Goal: Complete application form

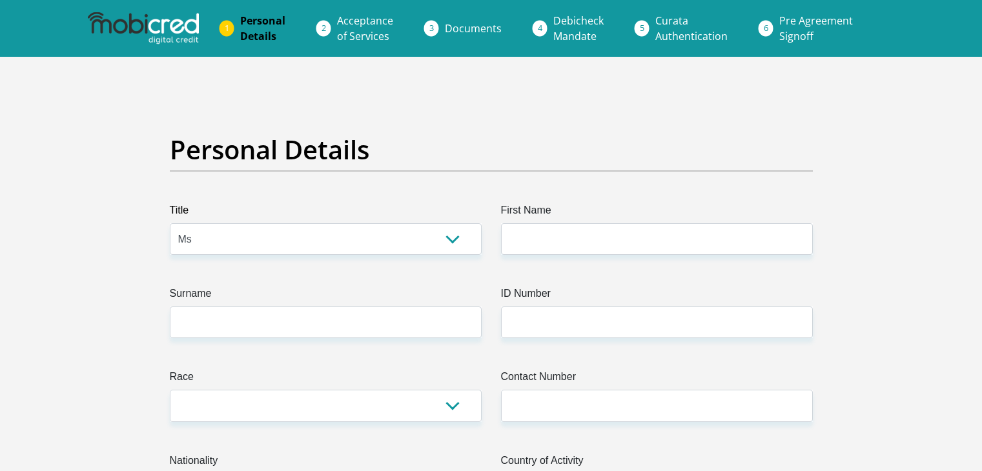
select select "Ms"
type input "[PERSON_NAME]"
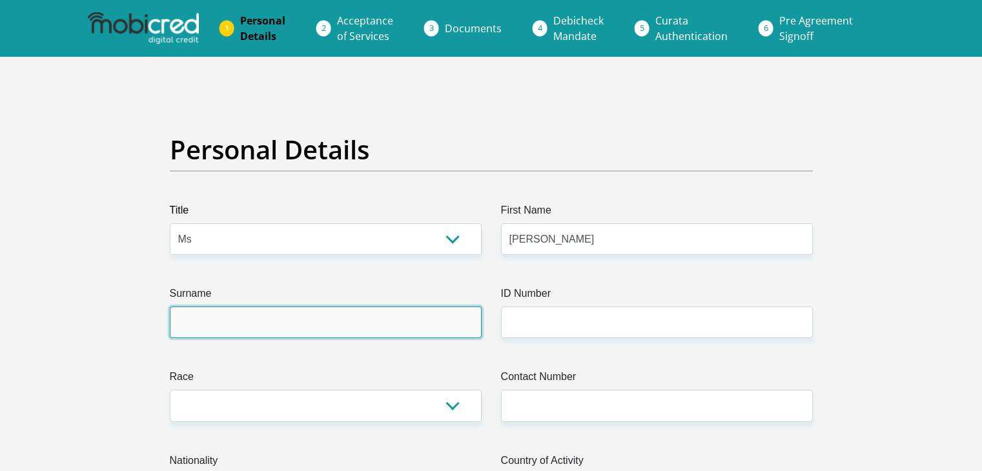
type input "[DEMOGRAPHIC_DATA]"
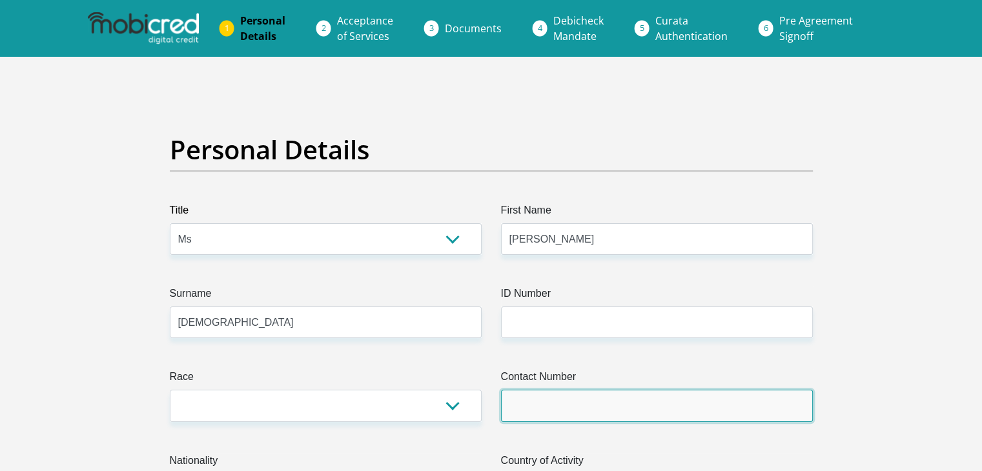
type input "0665873900"
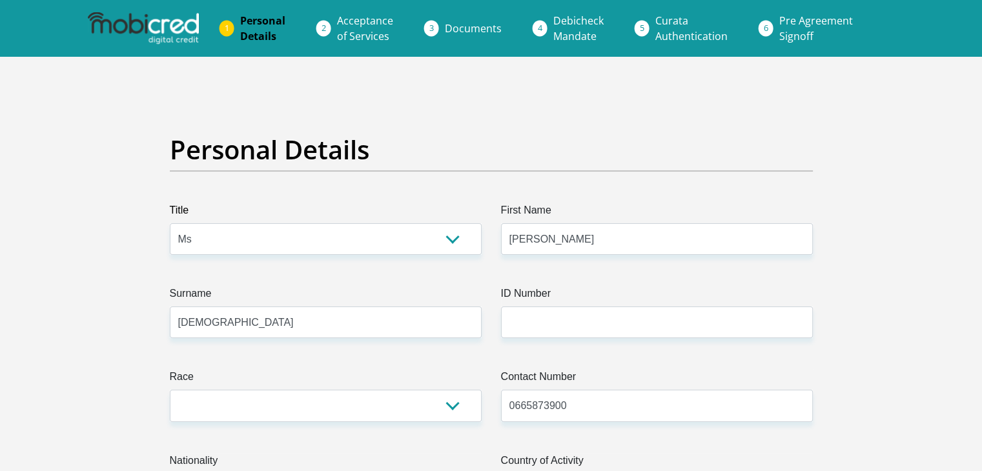
select select "ZAF"
type input "[STREET_ADDRESS]"
type input "electric city"
type input "Eerste river"
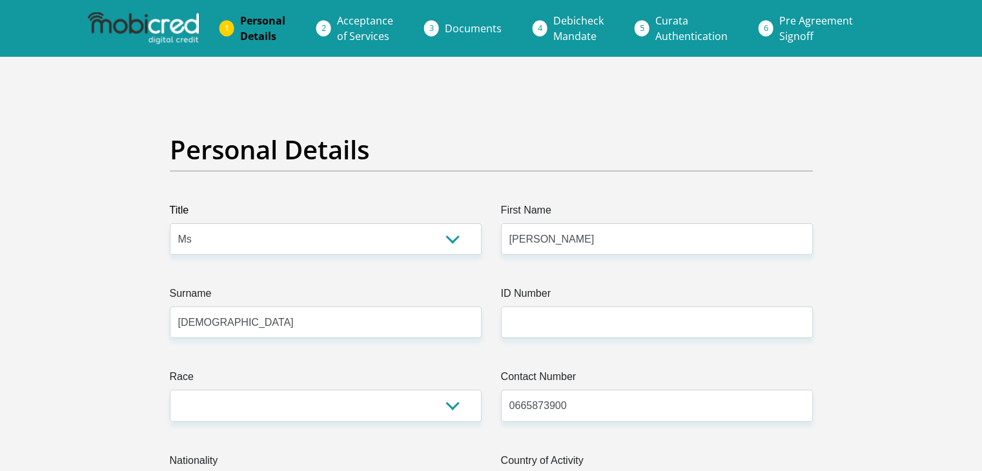
type input "Eerste river"
type input "7100"
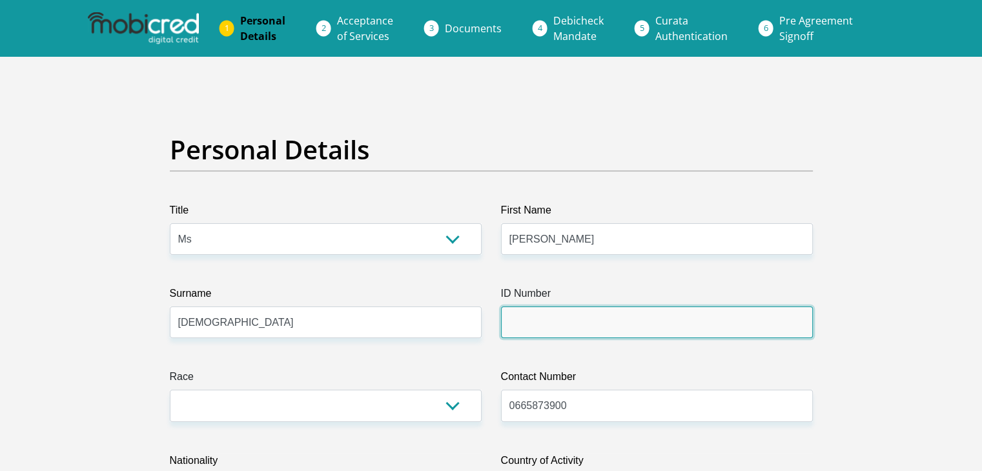
click at [575, 331] on input "ID Number" at bounding box center [657, 323] width 312 height 32
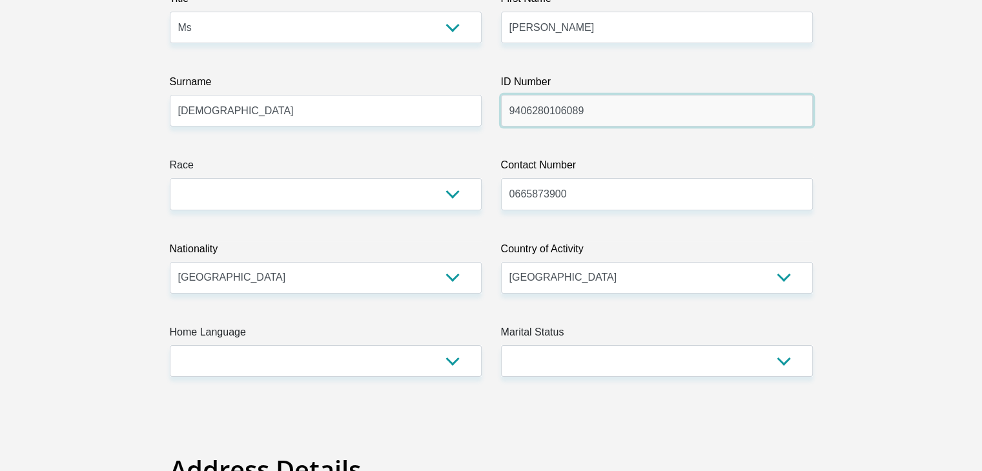
scroll to position [223, 0]
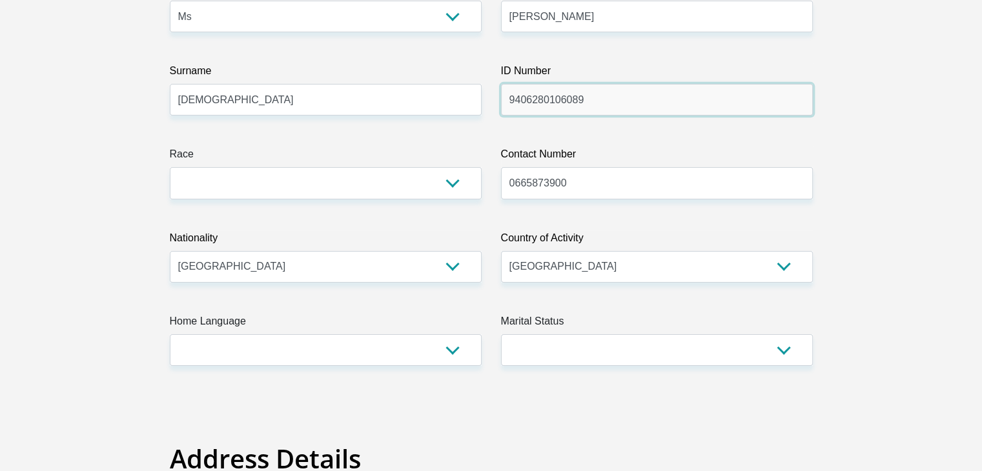
type input "9406280106089"
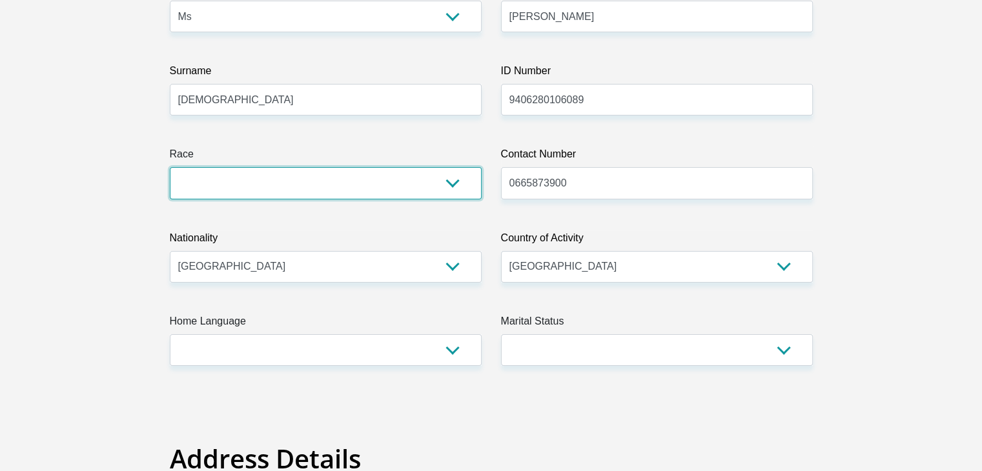
click at [460, 190] on select "Black Coloured Indian White Other" at bounding box center [326, 183] width 312 height 32
select select "2"
click at [170, 167] on select "Black Coloured Indian White Other" at bounding box center [326, 183] width 312 height 32
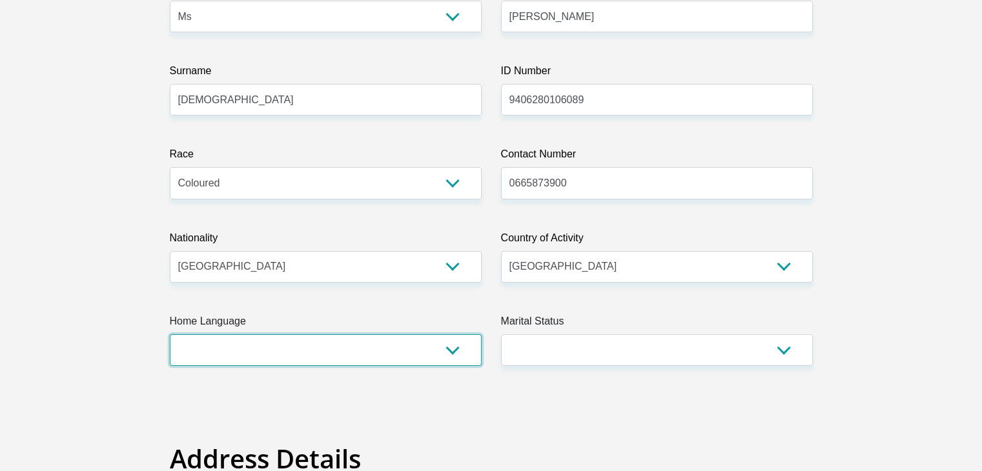
click at [261, 344] on select "Afrikaans English Sepedi South Ndebele Southern Sotho Swati Tsonga Tswana Venda…" at bounding box center [326, 350] width 312 height 32
select select "afr"
click at [170, 334] on select "Afrikaans English Sepedi South Ndebele Southern Sotho Swati Tsonga Tswana Venda…" at bounding box center [326, 350] width 312 height 32
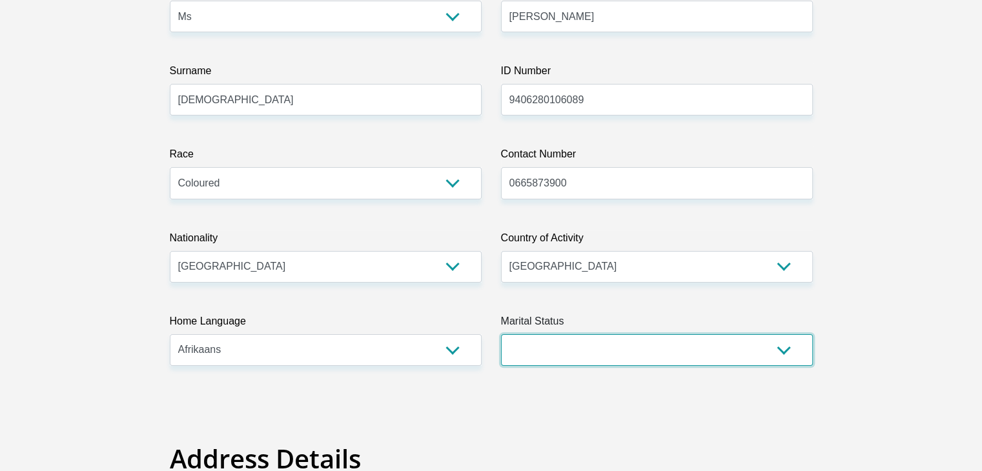
click at [662, 349] on select "Married ANC Single Divorced Widowed Married COP or Customary Law" at bounding box center [657, 350] width 312 height 32
select select "2"
click at [501, 334] on select "Married ANC Single Divorced Widowed Married COP or Customary Law" at bounding box center [657, 350] width 312 height 32
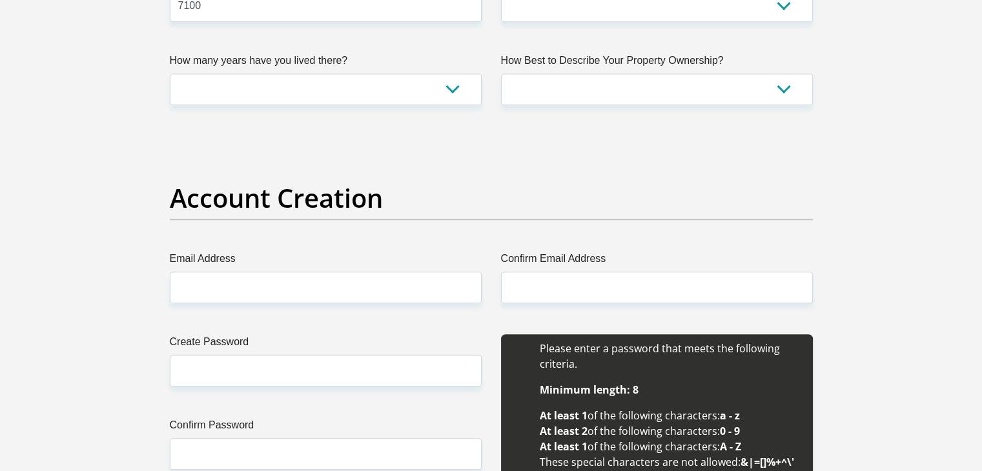
scroll to position [1012, 0]
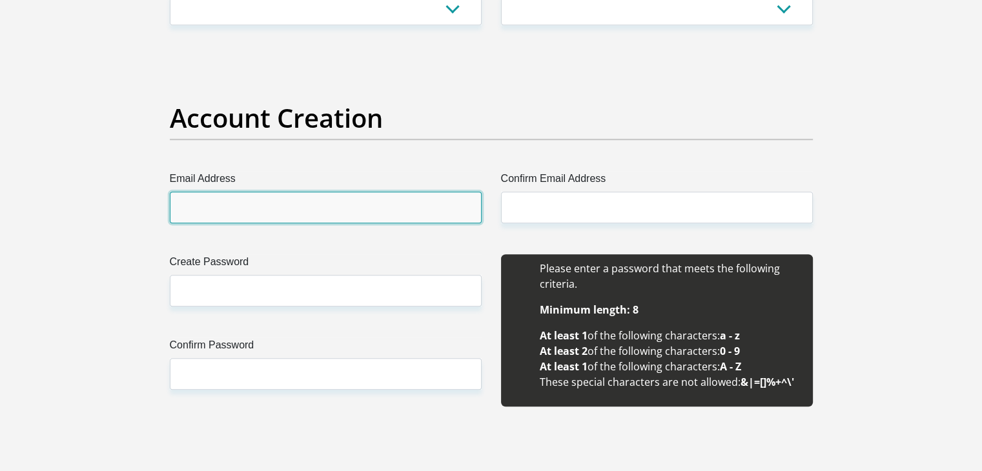
click at [406, 200] on input "Email Address" at bounding box center [326, 208] width 312 height 32
type input "amyjoyabrahams@gmail.com"
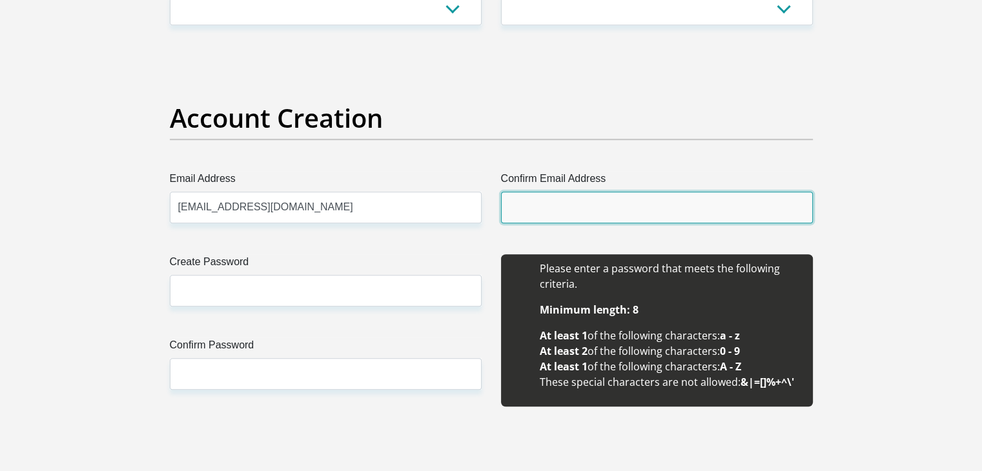
type input "amyjoyabrahams@gmail.com"
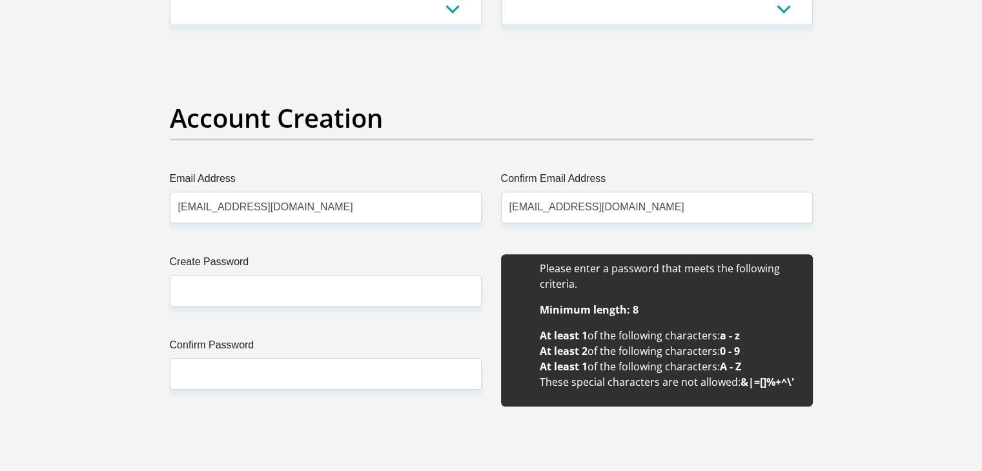
type input "Amy"
type input "Abrahams"
type input "0665873900"
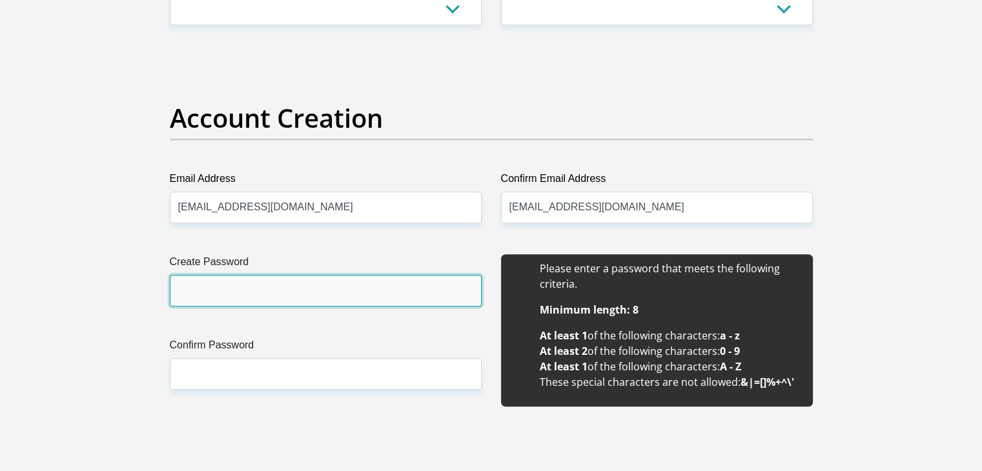
click at [261, 280] on input "Create Password" at bounding box center [326, 291] width 312 height 32
type input "Chr1stel2023"
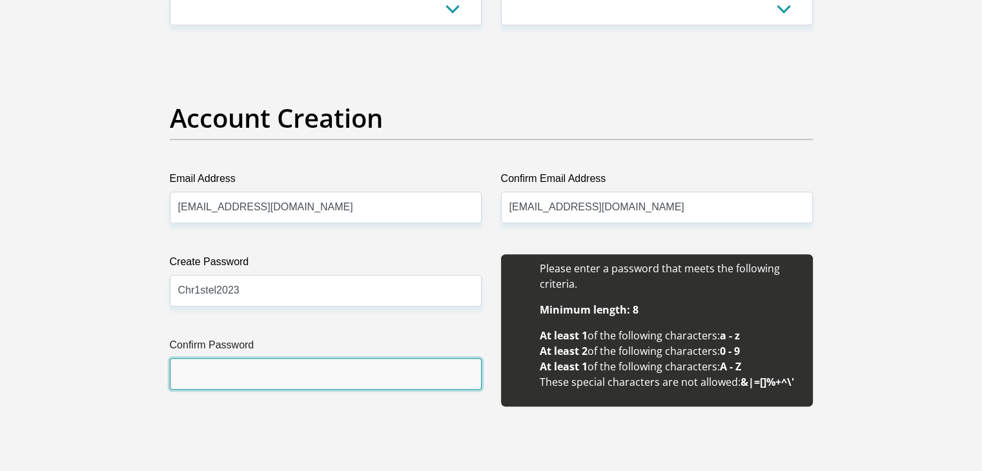
click at [240, 378] on input "Confirm Password" at bounding box center [326, 374] width 312 height 32
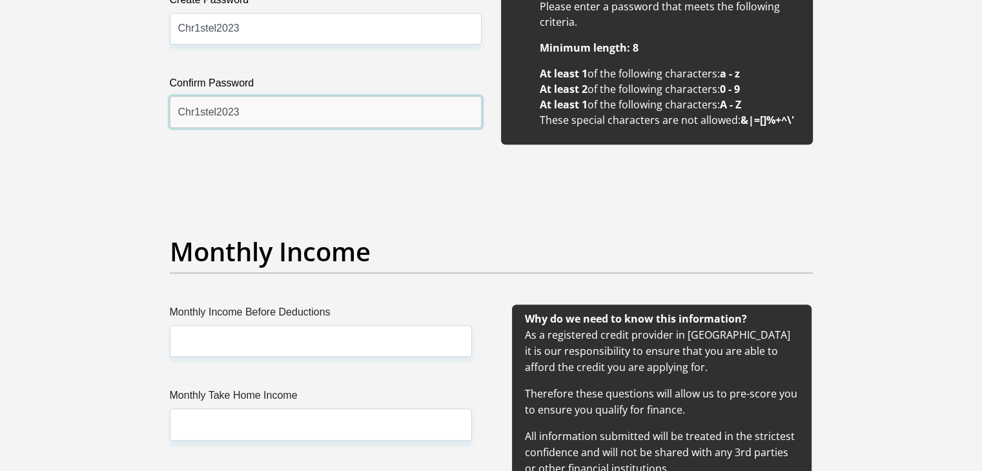
scroll to position [1301, 0]
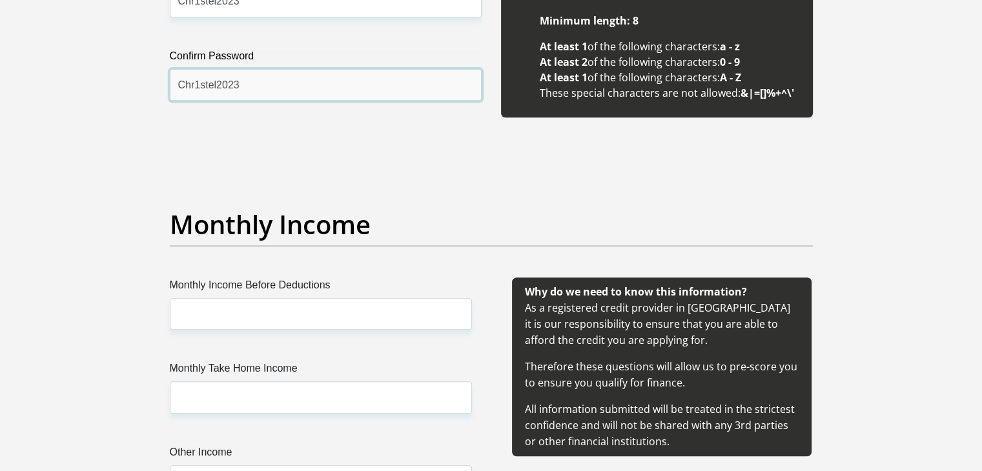
type input "Chr1stel2023"
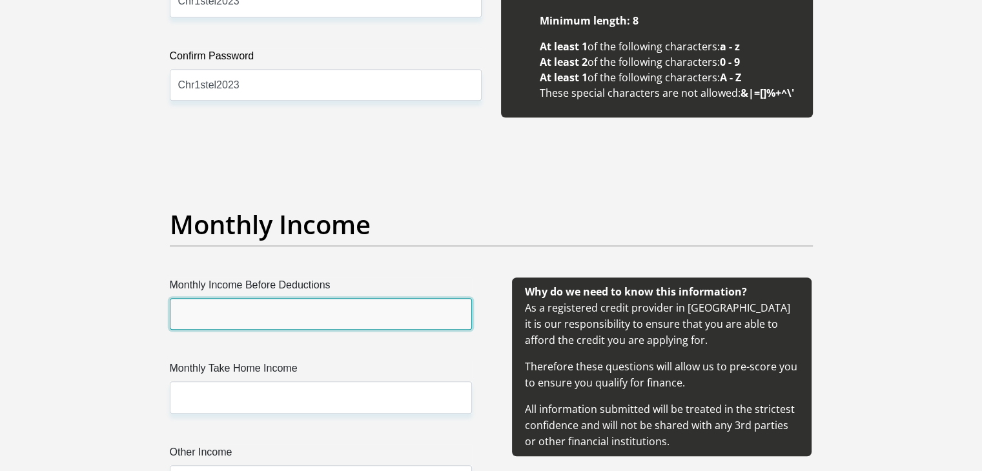
click at [394, 321] on input "Monthly Income Before Deductions" at bounding box center [321, 314] width 302 height 32
type input "31650"
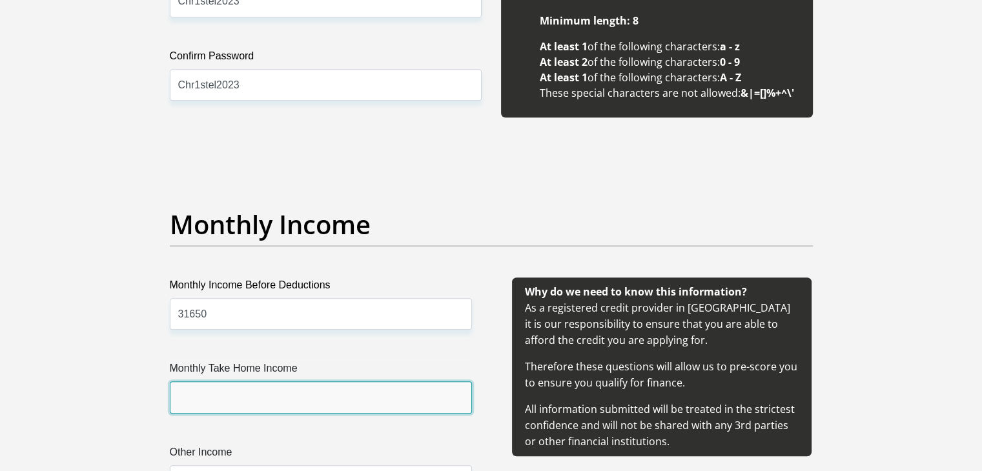
click at [383, 405] on input "Monthly Take Home Income" at bounding box center [321, 398] width 302 height 32
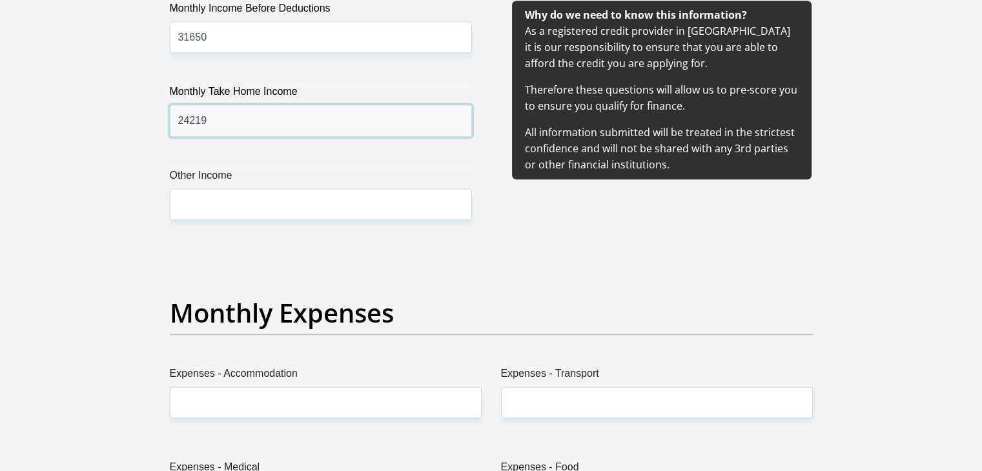
scroll to position [1659, 0]
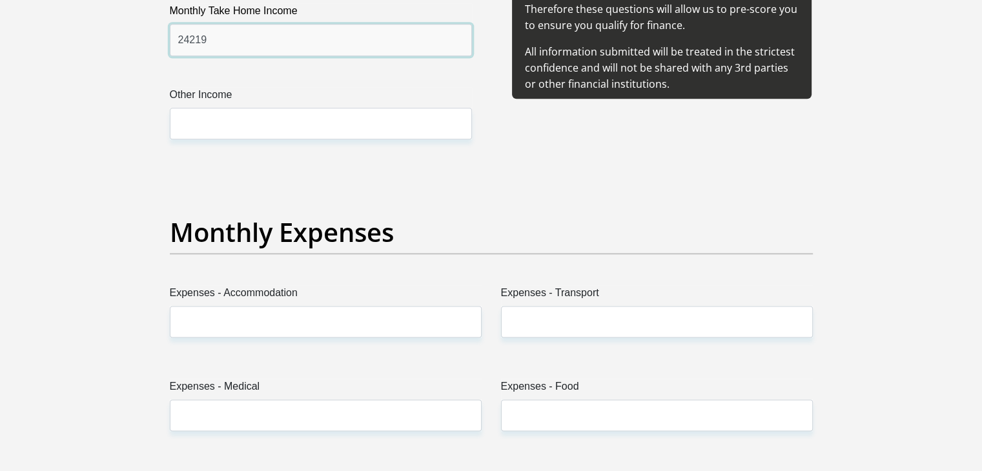
type input "24219"
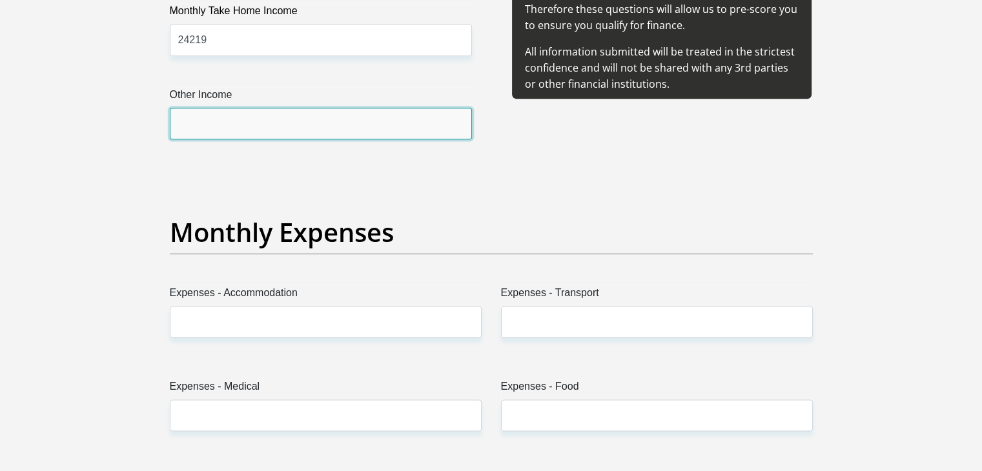
click at [338, 122] on input "Other Income" at bounding box center [321, 124] width 302 height 32
type input "0"
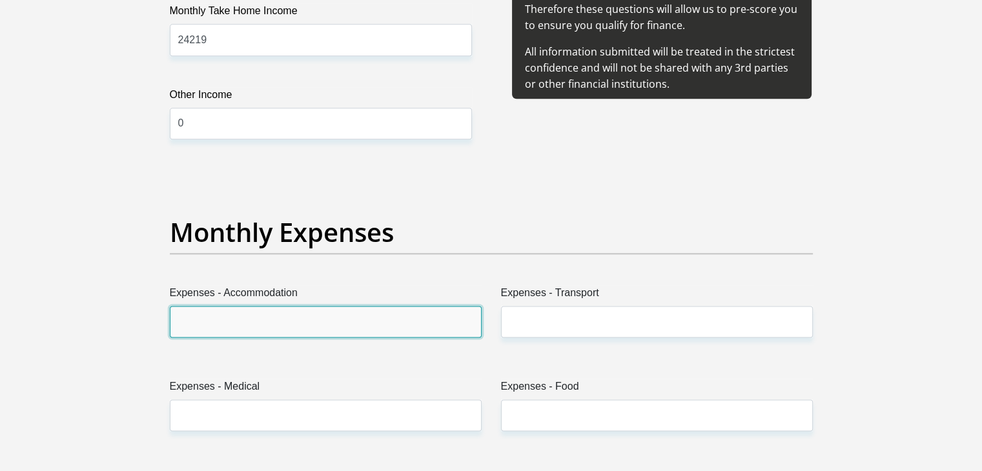
click at [312, 329] on input "Expenses - Accommodation" at bounding box center [326, 322] width 312 height 32
type input "5"
type input "0"
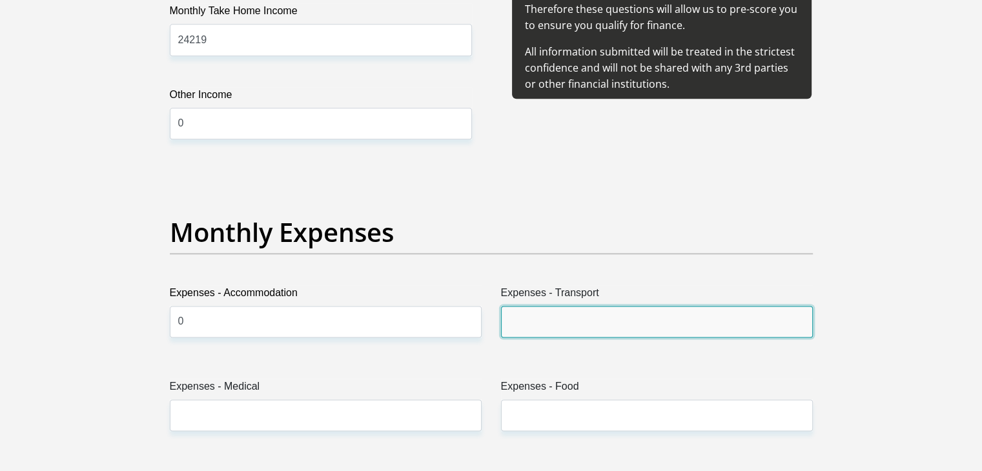
click at [691, 322] on input "Expenses - Transport" at bounding box center [657, 322] width 312 height 32
type input "1000"
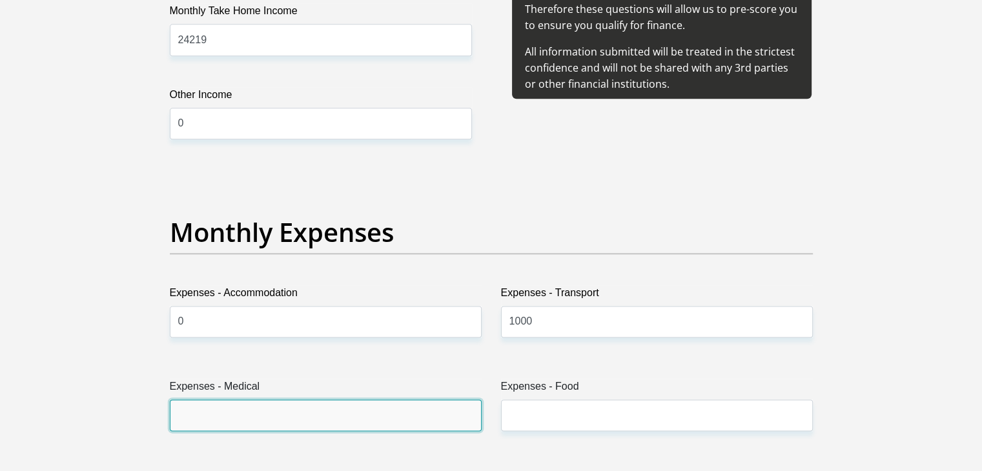
click at [321, 425] on input "Expenses - Medical" at bounding box center [326, 416] width 312 height 32
type input "0"
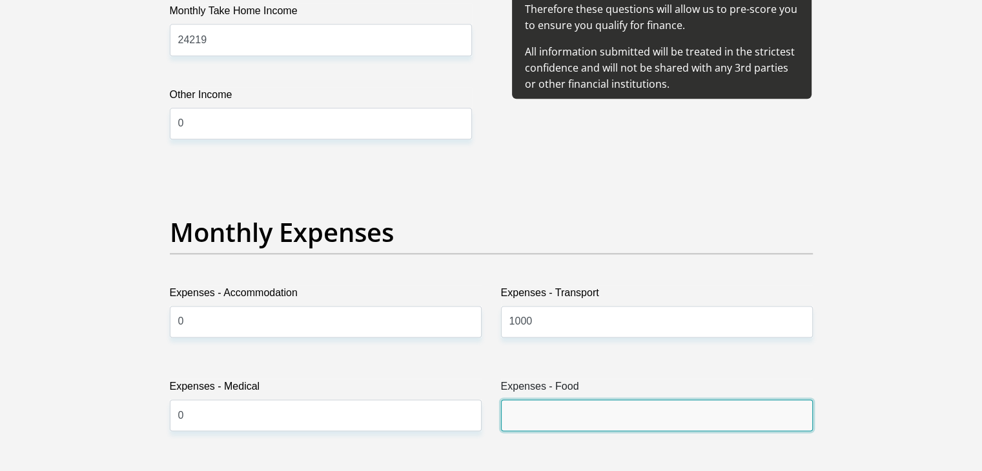
click at [563, 414] on input "Expenses - Food" at bounding box center [657, 416] width 312 height 32
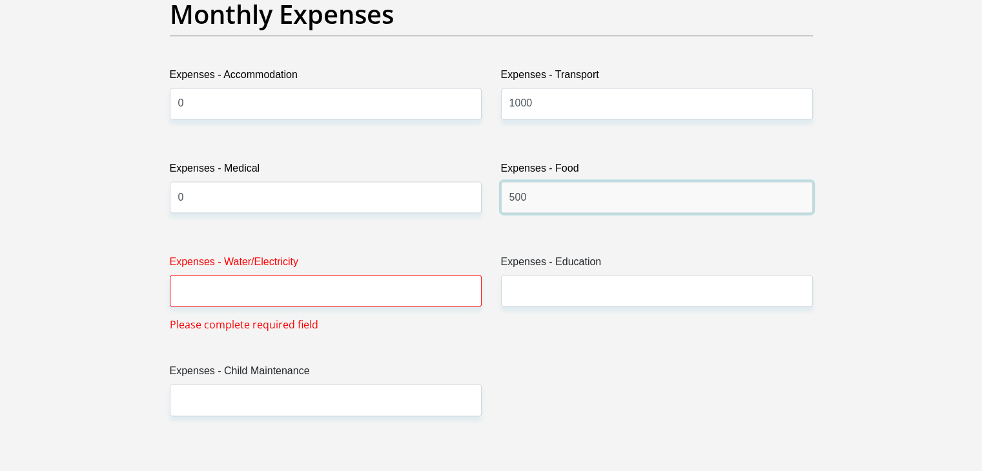
scroll to position [1915, 0]
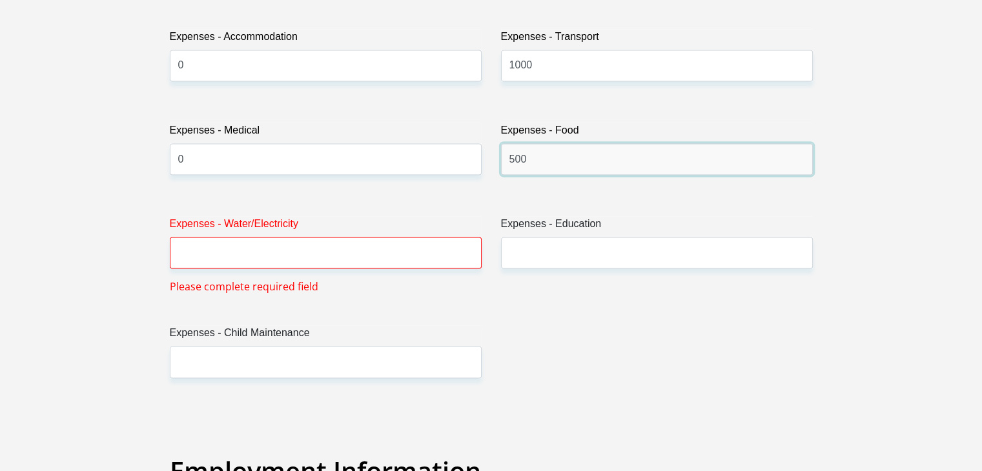
type input "500"
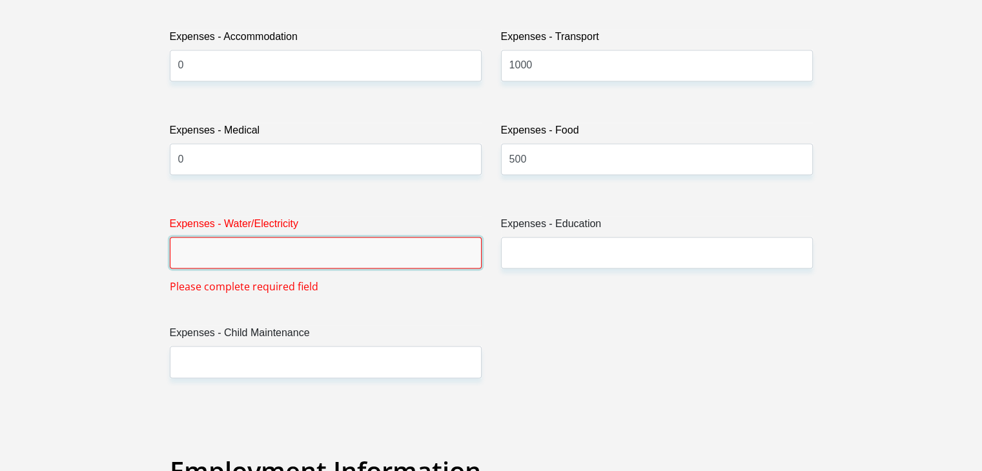
click at [413, 243] on input "Expenses - Water/Electricity" at bounding box center [326, 253] width 312 height 32
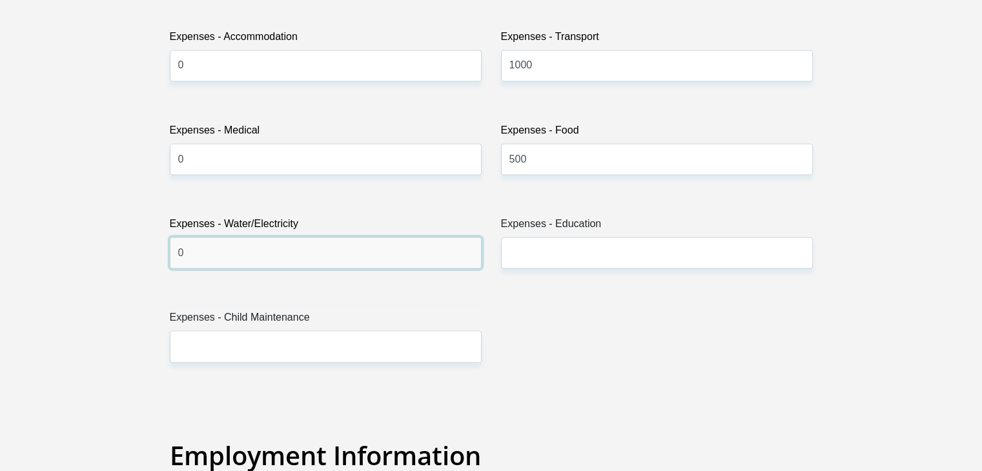
type input "0"
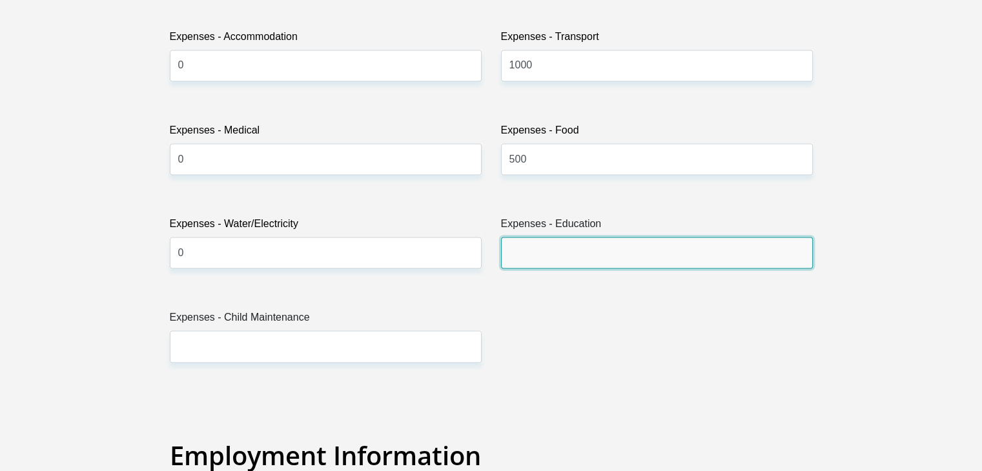
click at [587, 245] on input "Expenses - Education" at bounding box center [657, 253] width 312 height 32
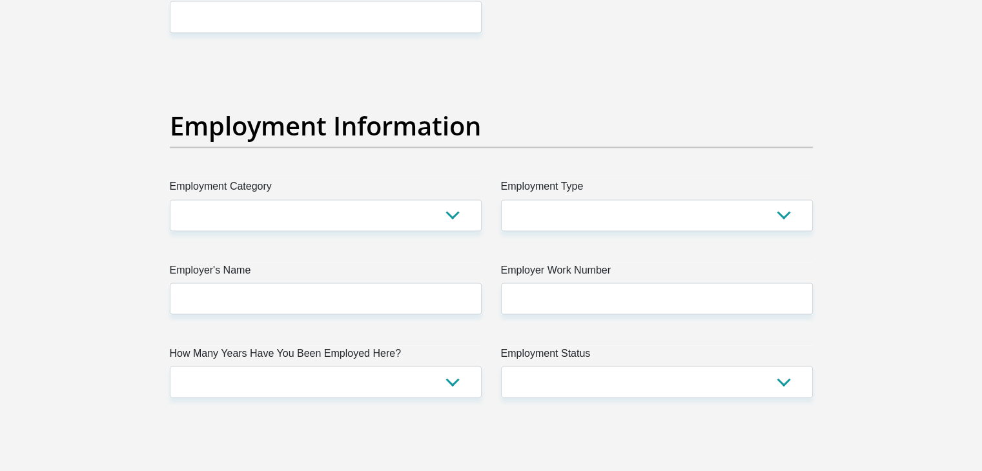
scroll to position [2251, 0]
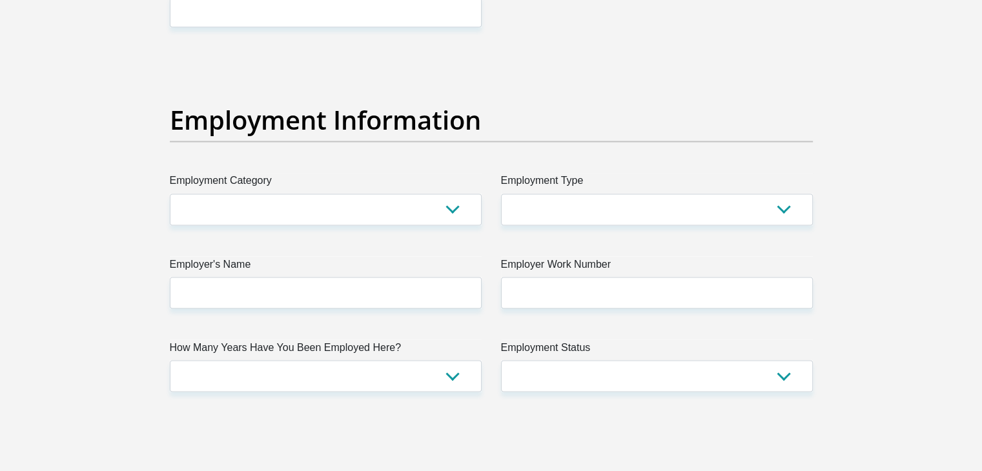
type input "0"
drag, startPoint x: 432, startPoint y: 227, endPoint x: 415, endPoint y: 204, distance: 28.7
click at [415, 204] on div "Title Mr Ms Mrs Dr Other First Name Amy Surname Abrahams ID Number 940628010608…" at bounding box center [491, 52] width 662 height 4201
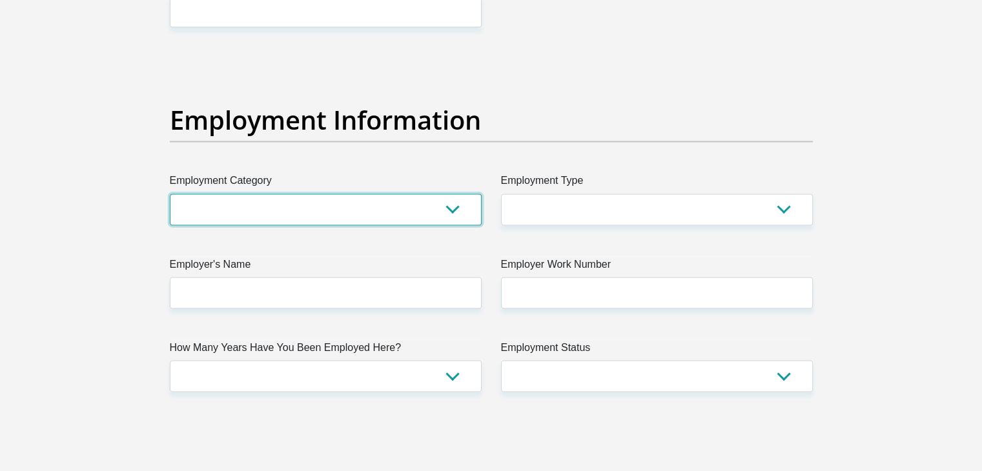
click at [415, 204] on select "AGRICULTURE ALCOHOL & TOBACCO CONSTRUCTION MATERIALS METALLURGY EQUIPMENT FOR R…" at bounding box center [326, 210] width 312 height 32
click at [170, 194] on select "AGRICULTURE ALCOHOL & TOBACCO CONSTRUCTION MATERIALS METALLURGY EQUIPMENT FOR R…" at bounding box center [326, 210] width 312 height 32
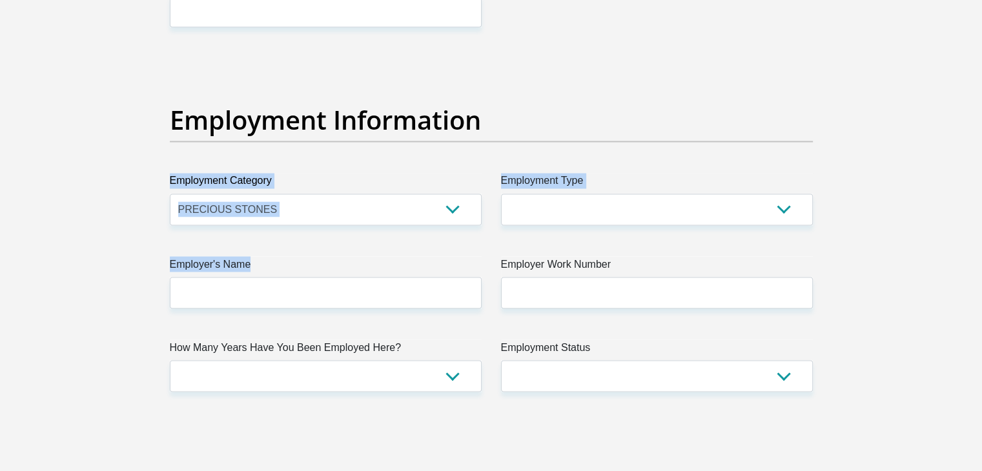
drag, startPoint x: 286, startPoint y: 144, endPoint x: 373, endPoint y: 261, distance: 146.3
click at [373, 261] on div "Title Mr Ms Mrs Dr Other First Name Amy Surname Abrahams ID Number 940628010608…" at bounding box center [491, 52] width 662 height 4201
click at [362, 217] on select "AGRICULTURE ALCOHOL & TOBACCO CONSTRUCTION MATERIALS METALLURGY EQUIPMENT FOR R…" at bounding box center [326, 210] width 312 height 32
select select "14"
click at [170, 194] on select "AGRICULTURE ALCOHOL & TOBACCO CONSTRUCTION MATERIALS METALLURGY EQUIPMENT FOR R…" at bounding box center [326, 210] width 312 height 32
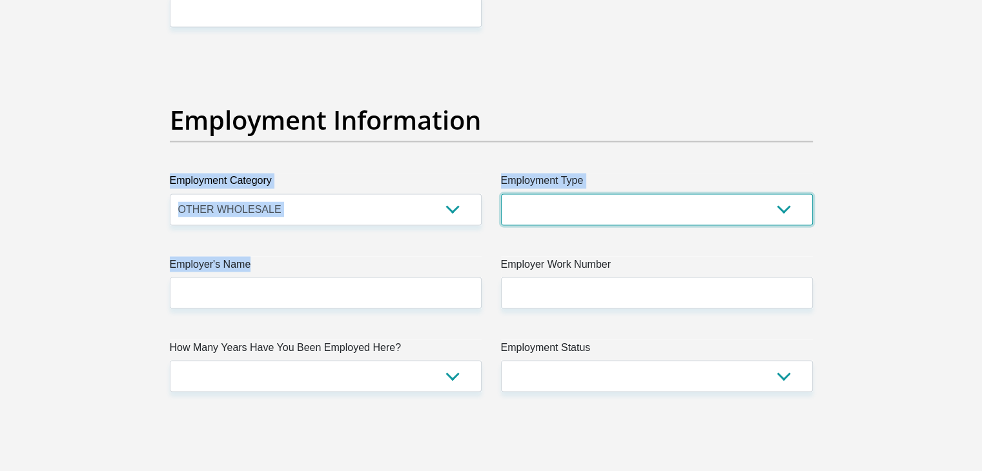
click at [544, 194] on select "College/Lecturer Craft Seller Creative Driver Executive Farmer Forces - Non Com…" at bounding box center [657, 210] width 312 height 32
select select "Teacher"
click at [501, 194] on select "College/Lecturer Craft Seller Creative Driver Executive Farmer Forces - Non Com…" at bounding box center [657, 210] width 312 height 32
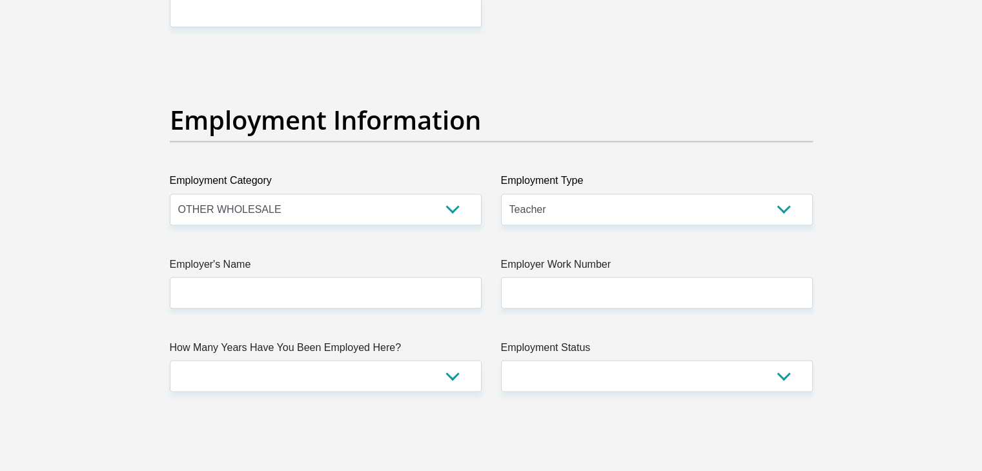
click at [371, 316] on div "Title Mr Ms Mrs Dr Other First Name Amy Surname Abrahams ID Number 940628010608…" at bounding box center [491, 52] width 662 height 4201
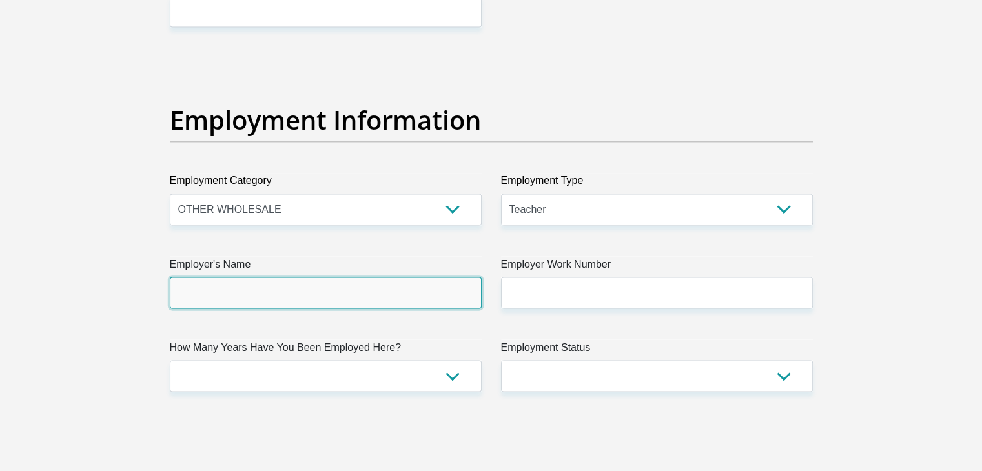
click at [361, 292] on input "Employer's Name" at bounding box center [326, 293] width 312 height 32
click at [212, 291] on input "ChristelHouseSA" at bounding box center [326, 293] width 312 height 32
type input "ChristelHouseSA"
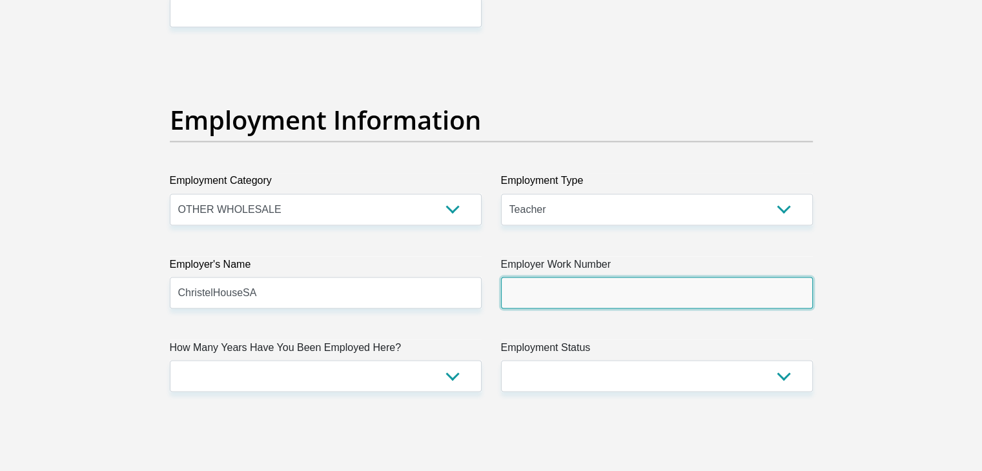
click at [558, 279] on input "Employer Work Number" at bounding box center [657, 293] width 312 height 32
type input "0659344114"
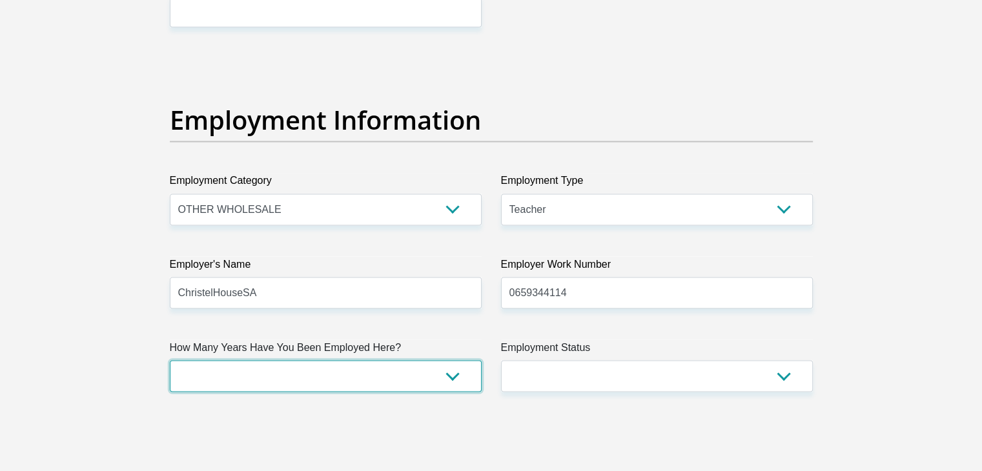
click at [418, 370] on select "less than 1 year 1-3 years 3-5 years 5+ years" at bounding box center [326, 376] width 312 height 32
click at [170, 360] on select "less than 1 year 1-3 years 3-5 years 5+ years" at bounding box center [326, 376] width 312 height 32
click at [333, 380] on select "less than 1 year 1-3 years 3-5 years 5+ years" at bounding box center [326, 376] width 312 height 32
click at [407, 360] on select "less than 1 year 1-3 years 3-5 years 5+ years" at bounding box center [326, 376] width 312 height 32
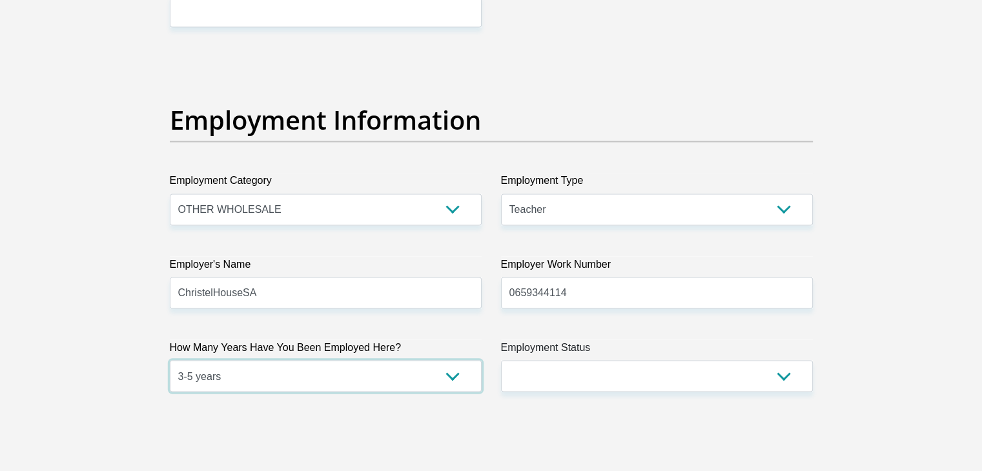
select select "60"
click at [170, 360] on select "less than 1 year 1-3 years 3-5 years 5+ years" at bounding box center [326, 376] width 312 height 32
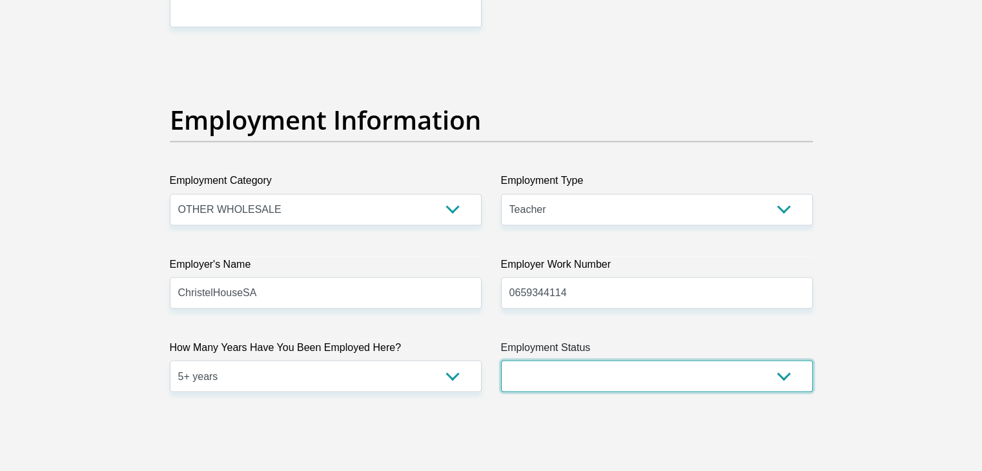
click at [534, 375] on select "Permanent/Full-time Part-time/Casual Contract Worker Self-Employed Housewife Re…" at bounding box center [657, 376] width 312 height 32
select select "1"
click at [501, 360] on select "Permanent/Full-time Part-time/Casual Contract Worker Self-Employed Housewife Re…" at bounding box center [657, 376] width 312 height 32
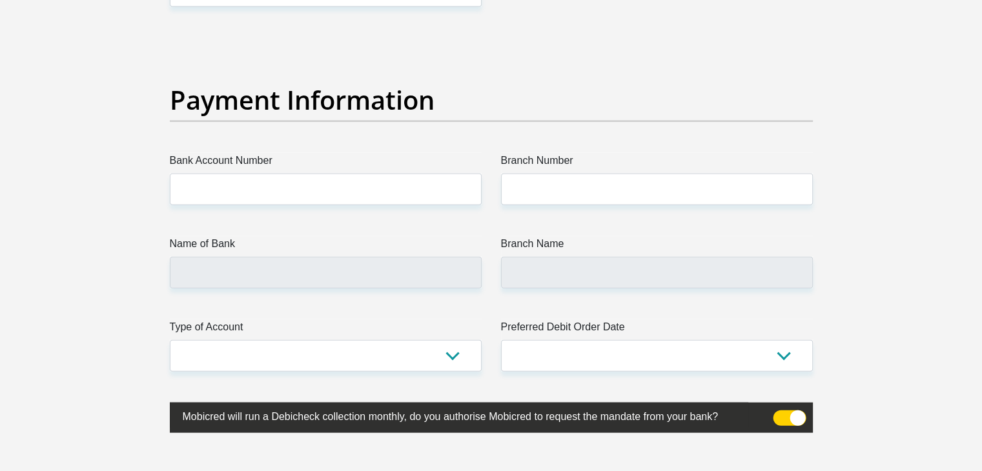
scroll to position [2928, 0]
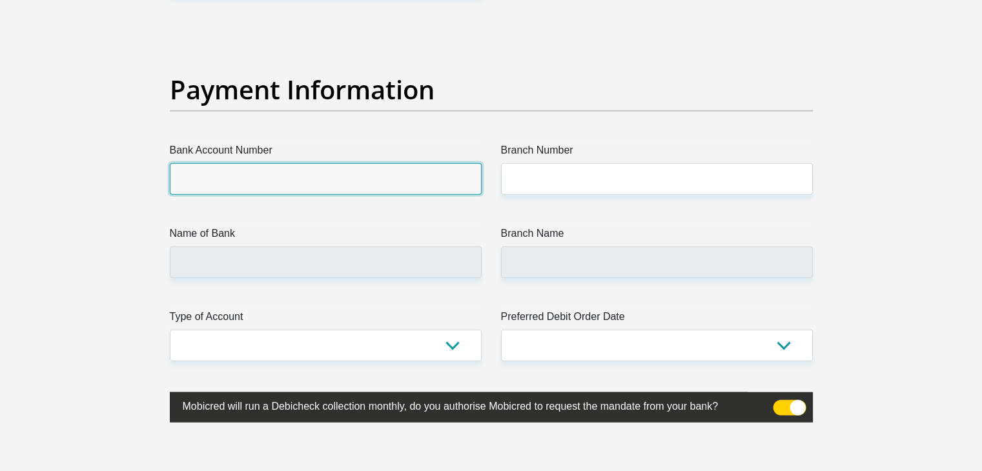
click at [411, 167] on input "Bank Account Number" at bounding box center [326, 179] width 312 height 32
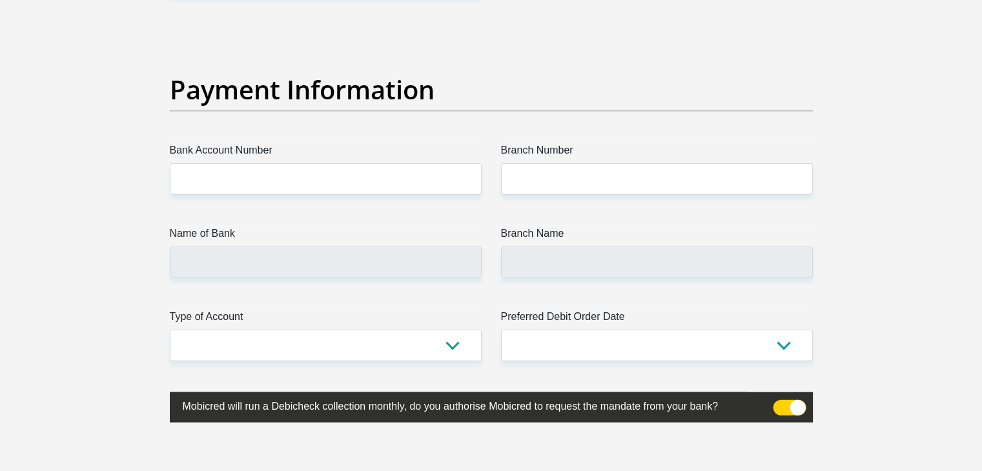
click at [474, 138] on div "Payment Information" at bounding box center [491, 108] width 662 height 68
click at [431, 163] on input "Bank Account Number" at bounding box center [326, 179] width 312 height 32
type input "1247249016"
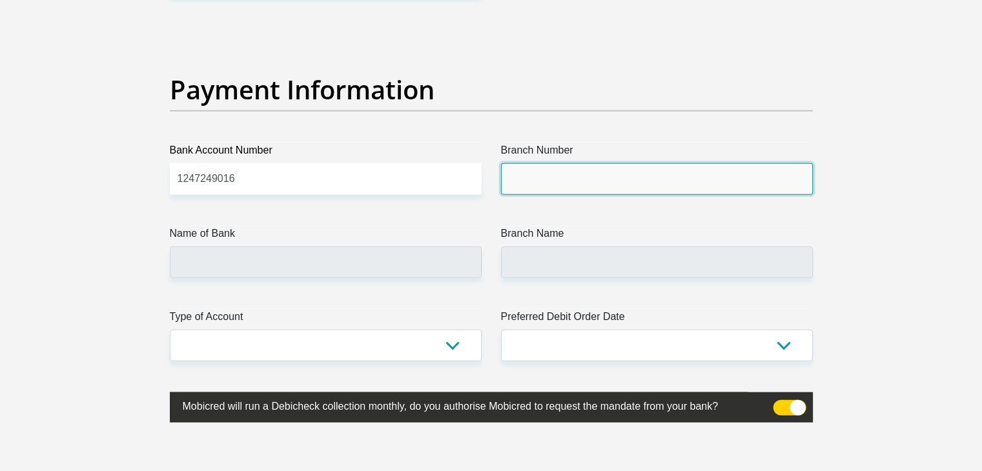
click at [569, 167] on input "Branch Number" at bounding box center [657, 179] width 312 height 32
type input "470010"
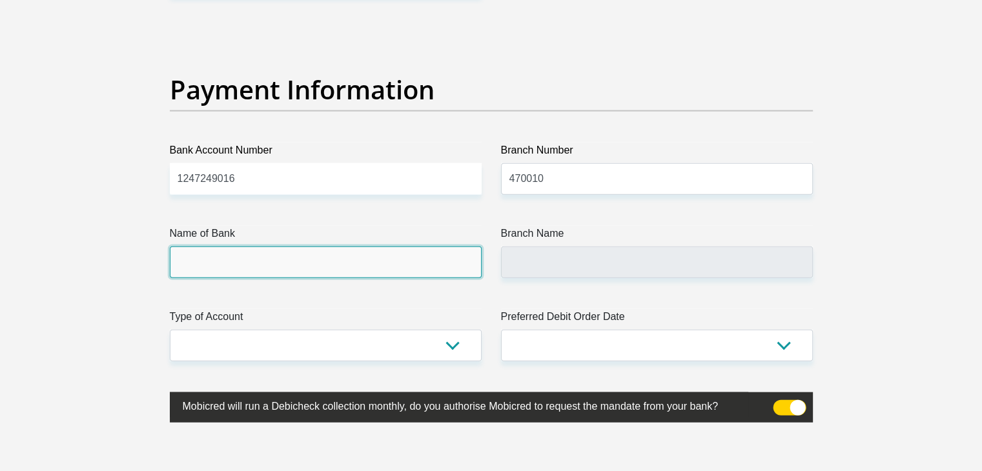
click at [376, 274] on input "Name of Bank" at bounding box center [326, 263] width 312 height 32
type input "CAPITEC BANK LIMITED"
type input "CAPITEC BANK CPC"
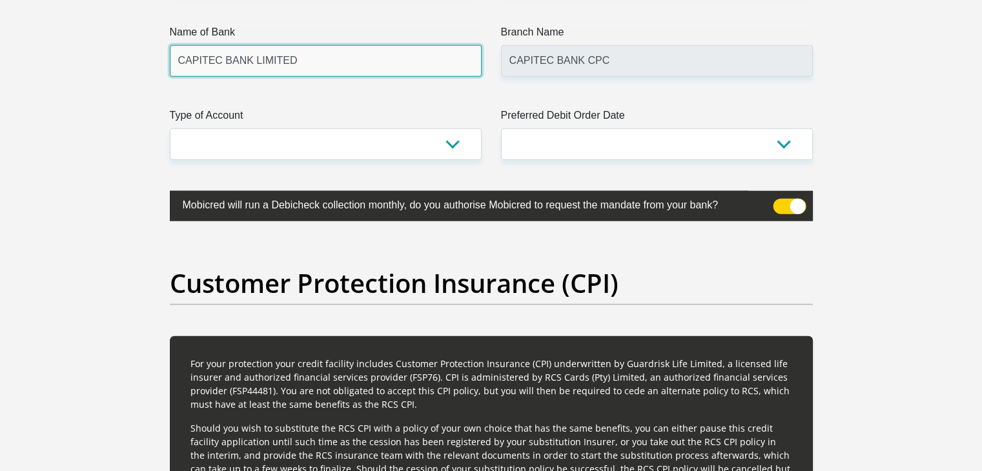
scroll to position [3141, 0]
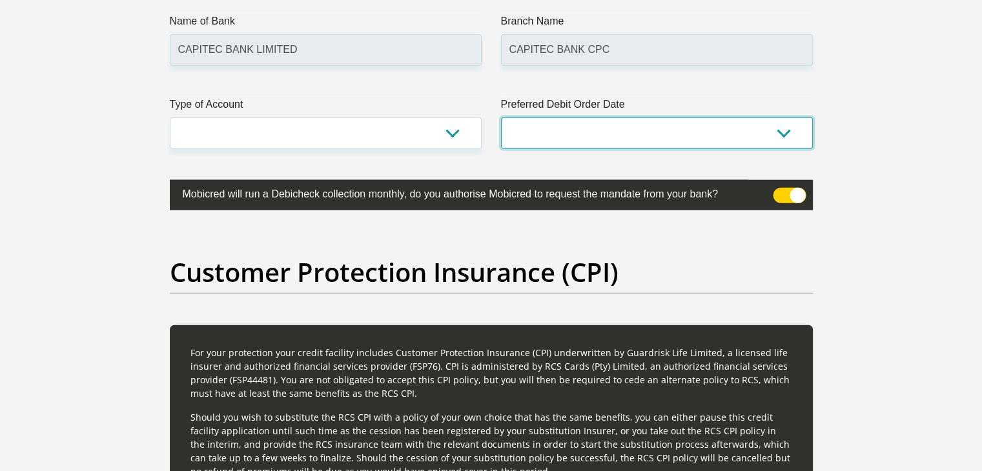
click at [755, 119] on select "1st 2nd 3rd 4th 5th 7th 18th 19th 20th 21st 22nd 23rd 24th 25th 26th 27th 28th …" at bounding box center [657, 133] width 312 height 32
select select "27"
click at [501, 117] on select "1st 2nd 3rd 4th 5th 7th 18th 19th 20th 21st 22nd 23rd 24th 25th 26th 27th 28th …" at bounding box center [657, 133] width 312 height 32
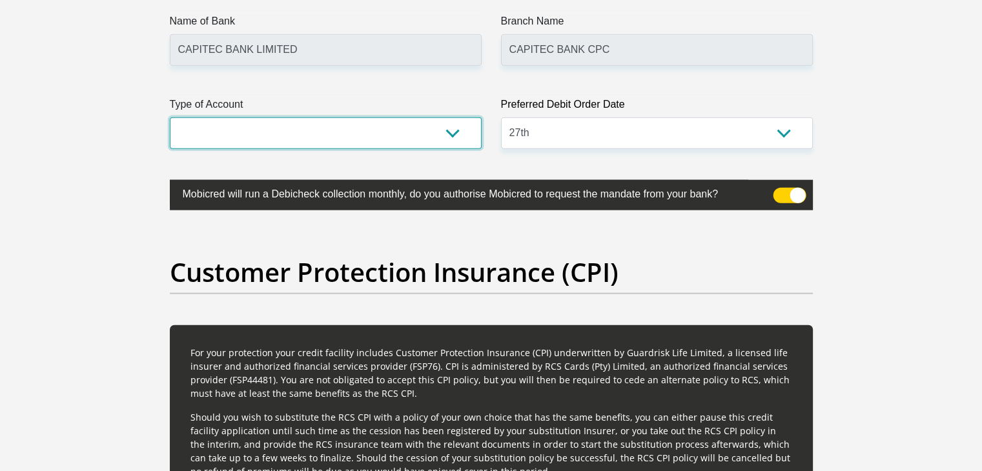
click at [349, 142] on select "Cheque Savings" at bounding box center [326, 133] width 312 height 32
select select "SAV"
click at [170, 117] on select "Cheque Savings" at bounding box center [326, 133] width 312 height 32
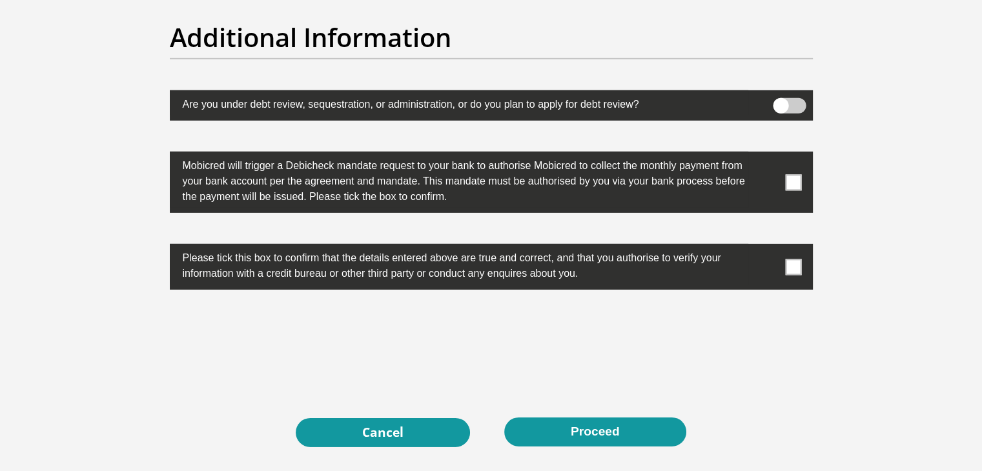
scroll to position [4026, 0]
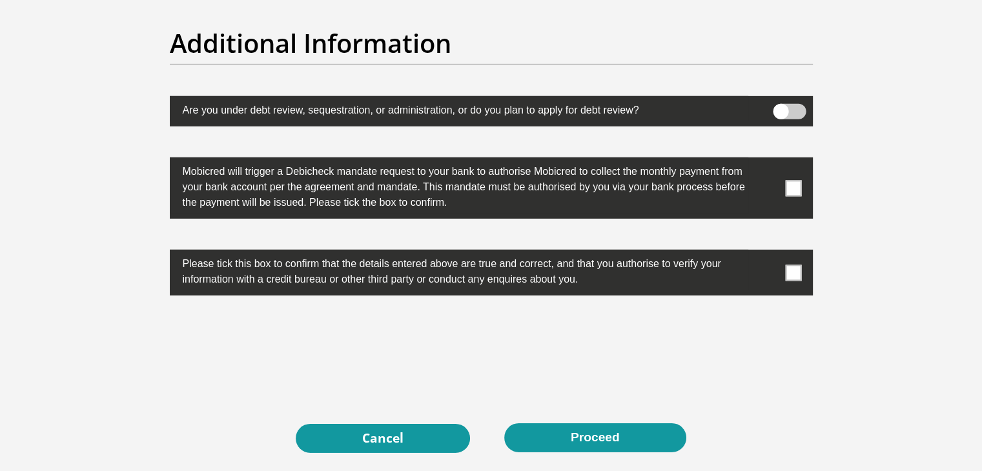
click at [795, 191] on span at bounding box center [793, 188] width 16 height 16
click at [768, 161] on input "checkbox" at bounding box center [768, 161] width 0 height 0
click at [793, 278] on span at bounding box center [793, 273] width 16 height 16
click at [768, 253] on input "checkbox" at bounding box center [768, 253] width 0 height 0
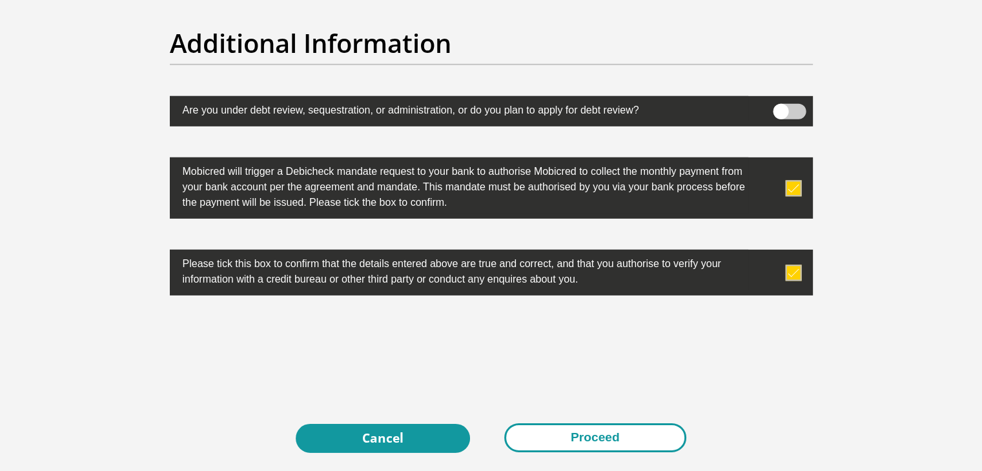
click at [561, 437] on button "Proceed" at bounding box center [595, 437] width 182 height 29
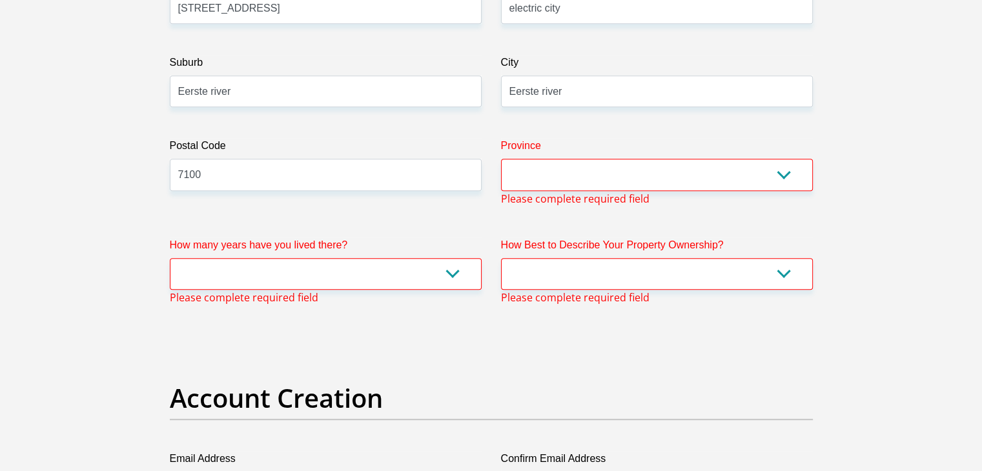
scroll to position [759, 0]
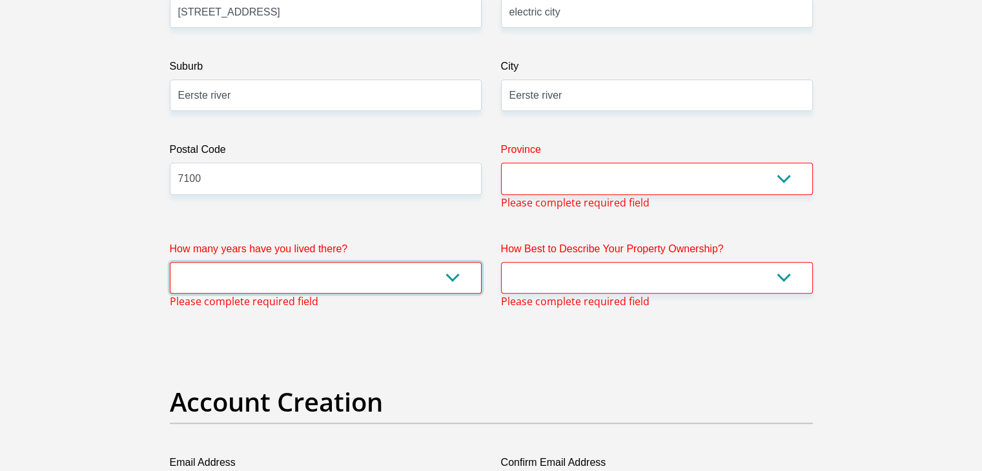
click at [414, 281] on select "less than 1 year 1-3 years 3-5 years 5+ years" at bounding box center [326, 278] width 312 height 32
select select "5"
click at [170, 262] on select "less than 1 year 1-3 years 3-5 years 5+ years" at bounding box center [326, 278] width 312 height 32
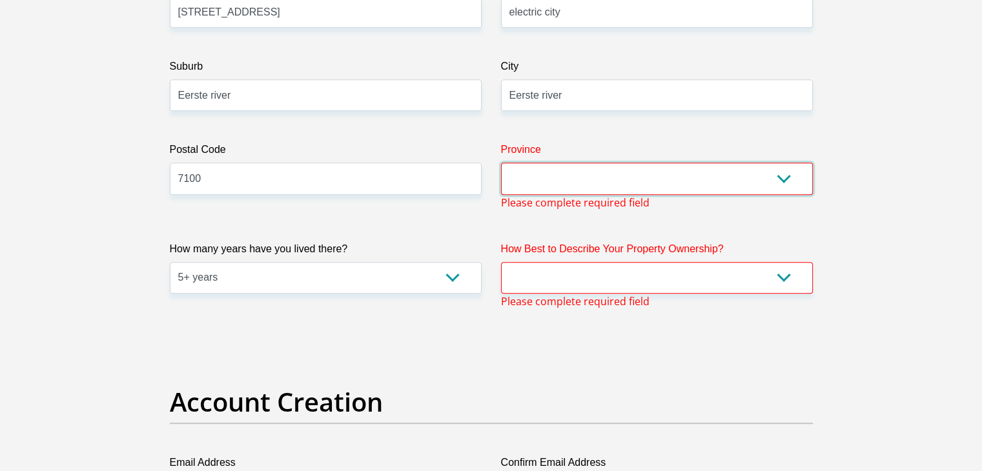
click at [602, 168] on select "Eastern Cape Free State Gauteng KwaZulu-Natal Limpopo Mpumalanga Northern Cape …" at bounding box center [657, 179] width 312 height 32
select select "Western Cape"
click at [501, 163] on select "Eastern Cape Free State Gauteng KwaZulu-Natal Limpopo Mpumalanga Northern Cape …" at bounding box center [657, 179] width 312 height 32
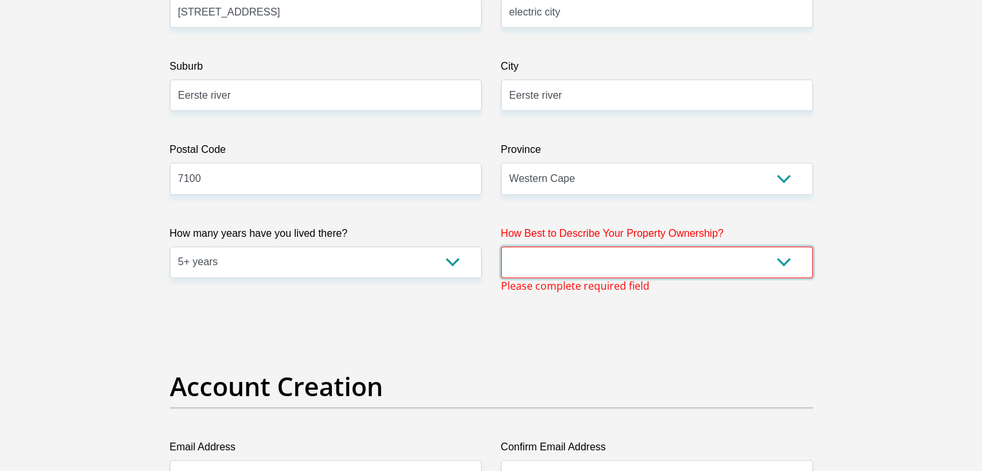
click at [580, 267] on select "Owned Rented Family Owned Company Dwelling" at bounding box center [657, 263] width 312 height 32
select select "parents"
click at [501, 247] on select "Owned Rented Family Owned Company Dwelling" at bounding box center [657, 263] width 312 height 32
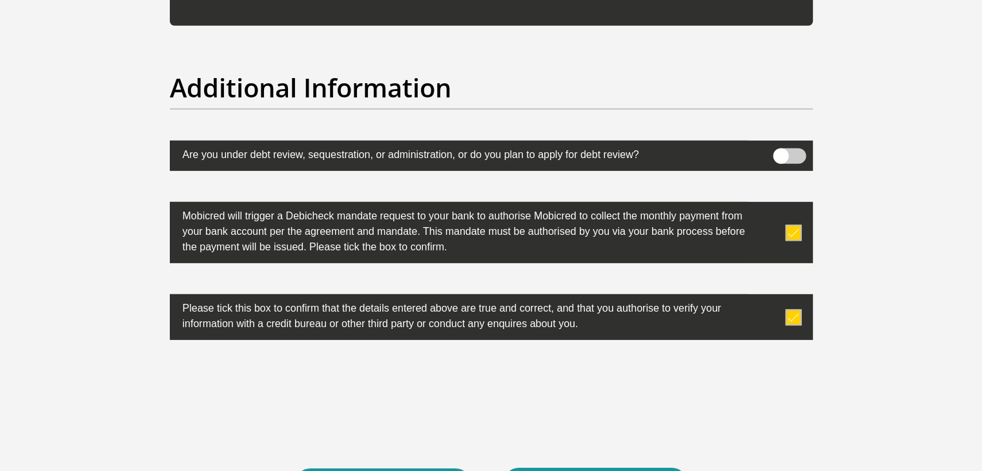
scroll to position [4142, 0]
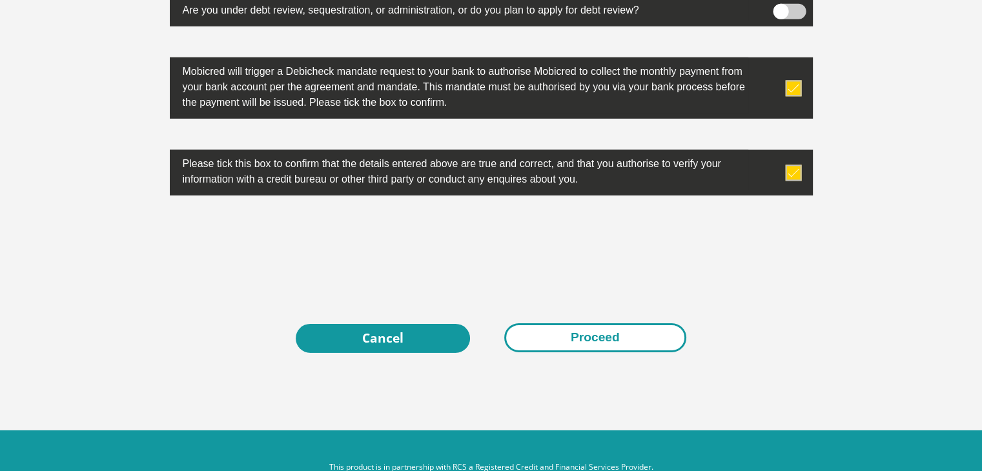
click at [624, 336] on button "Proceed" at bounding box center [595, 337] width 182 height 29
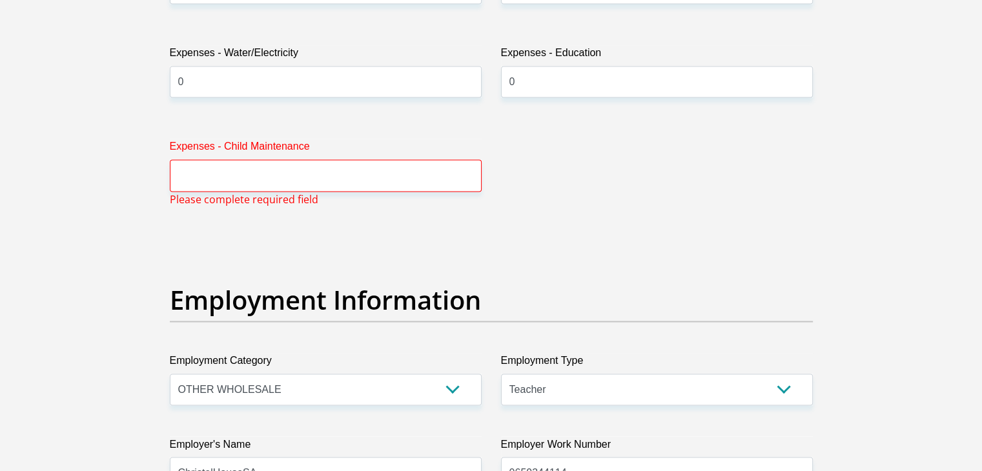
scroll to position [2083, 0]
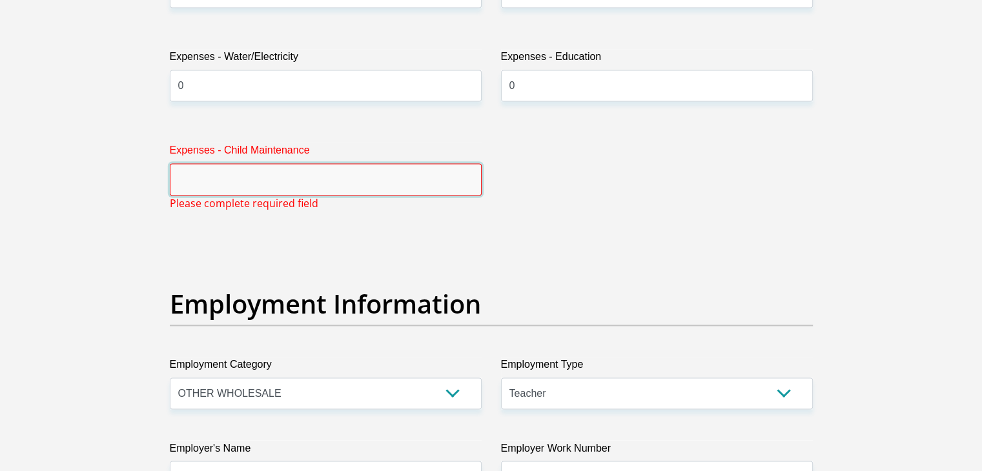
click at [416, 187] on input "Expenses - Child Maintenance" at bounding box center [326, 179] width 312 height 32
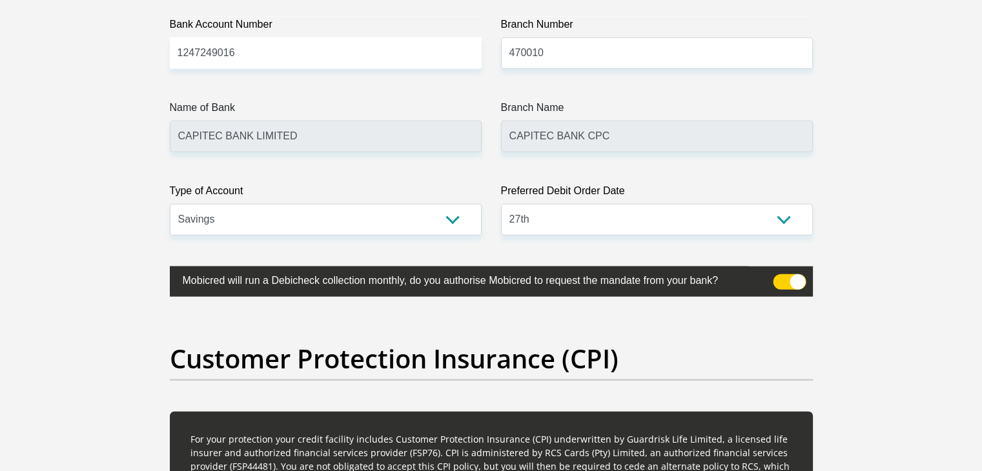
scroll to position [4158, 0]
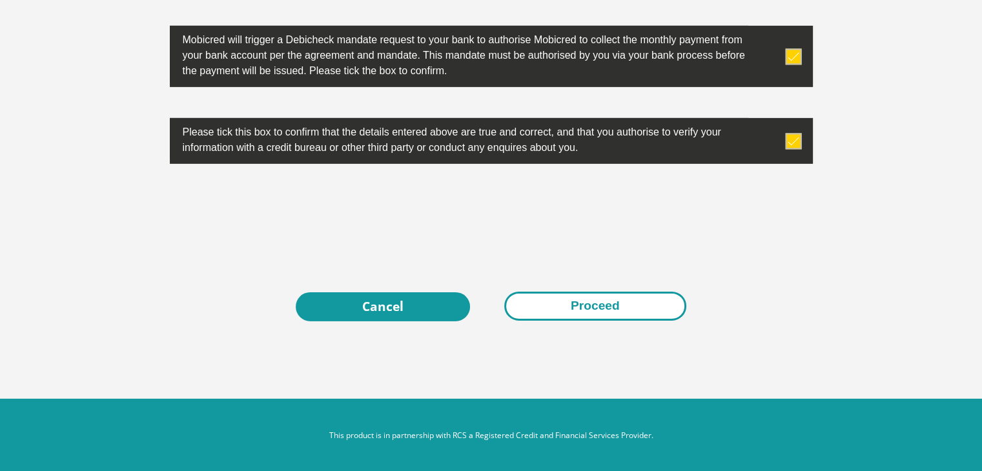
type input "0"
click at [661, 311] on button "Proceed" at bounding box center [595, 306] width 182 height 29
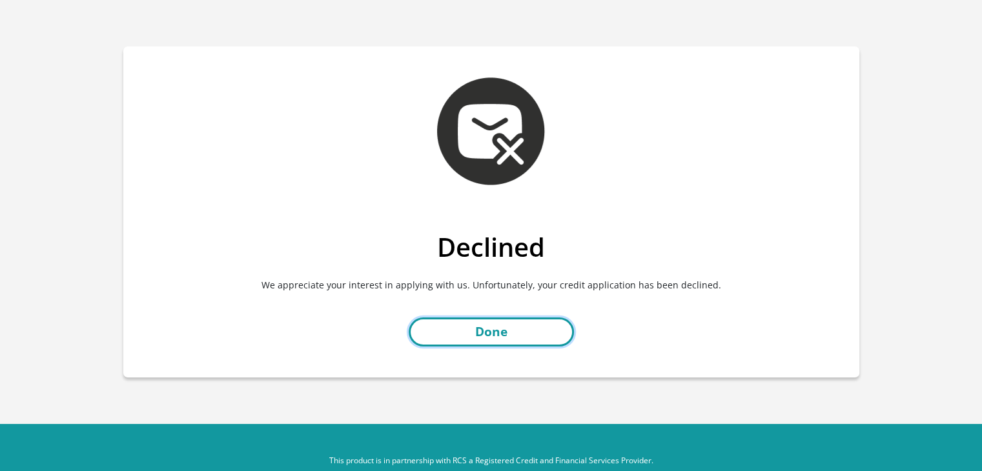
click at [556, 318] on link "Done" at bounding box center [491, 332] width 165 height 29
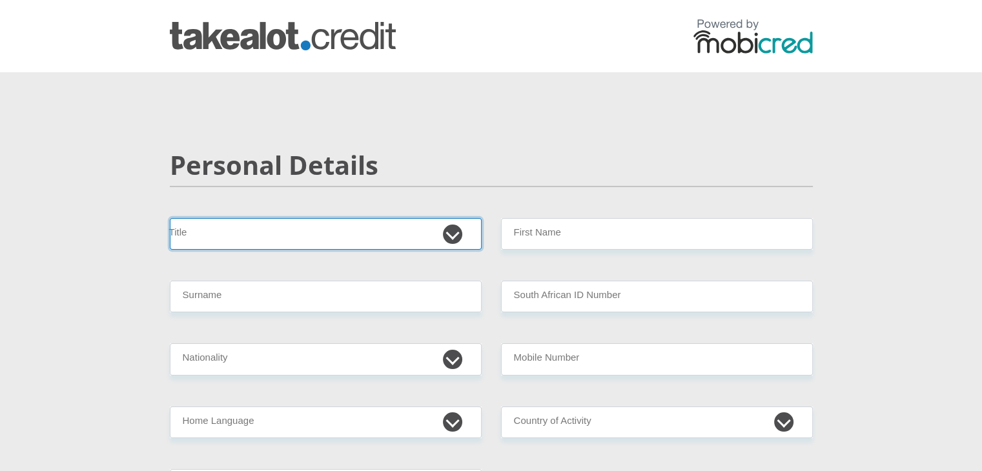
click at [375, 226] on select "Mr Ms Mrs Dr Other" at bounding box center [326, 234] width 312 height 32
select select "Ms"
click at [170, 218] on select "Mr Ms Mrs Dr Other" at bounding box center [326, 234] width 312 height 32
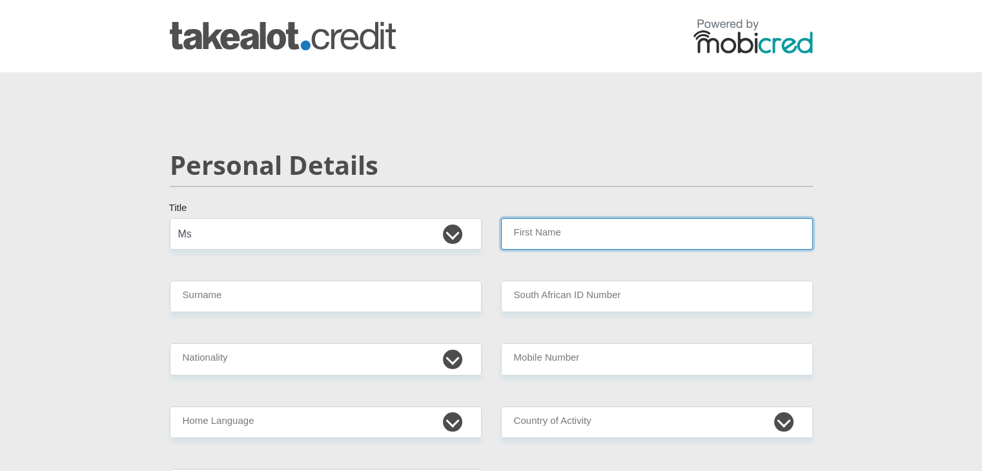
click at [596, 221] on input "First Name" at bounding box center [657, 234] width 312 height 32
type input "[PERSON_NAME]"
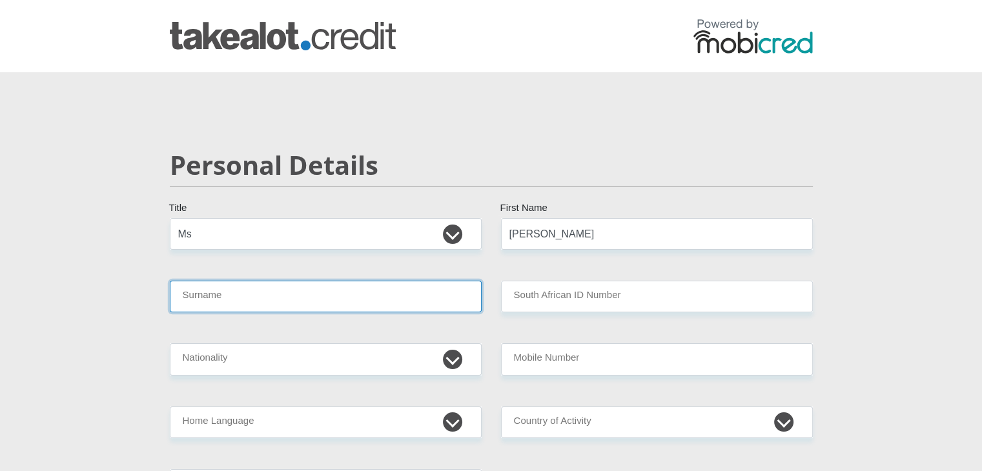
type input "[DEMOGRAPHIC_DATA]"
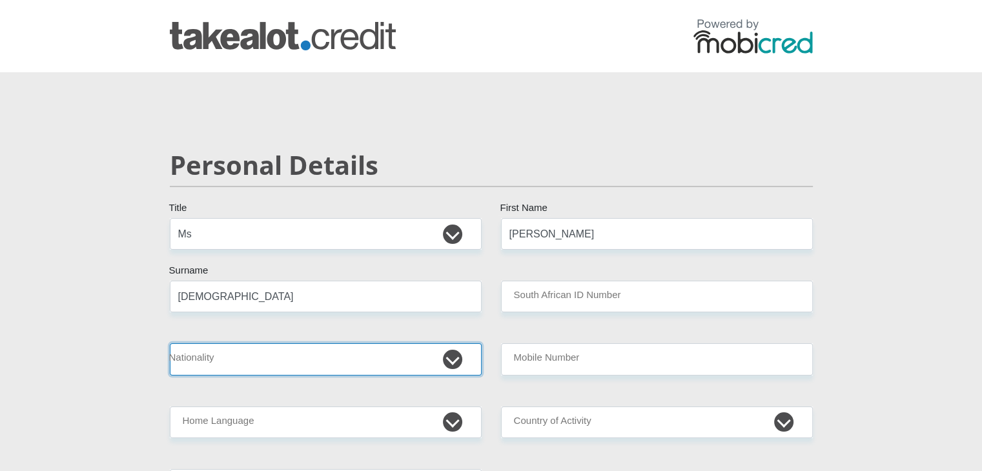
select select "ZAF"
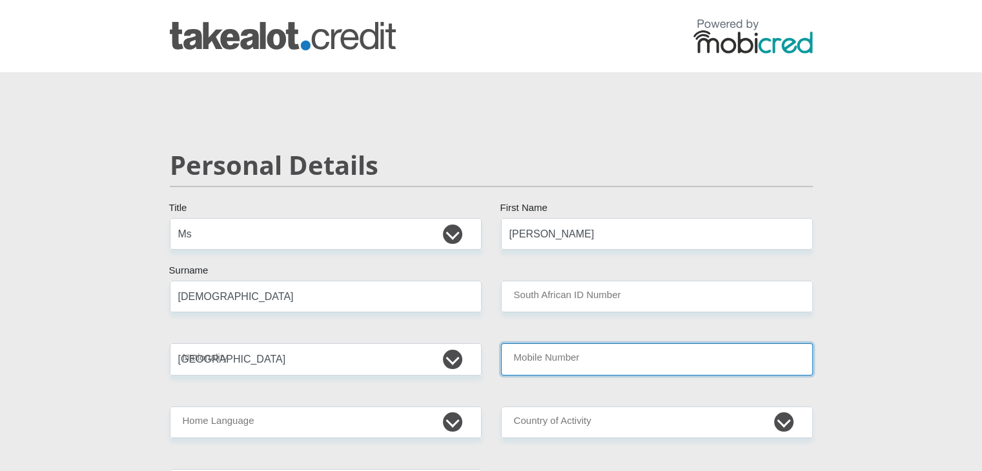
type input "0665873900"
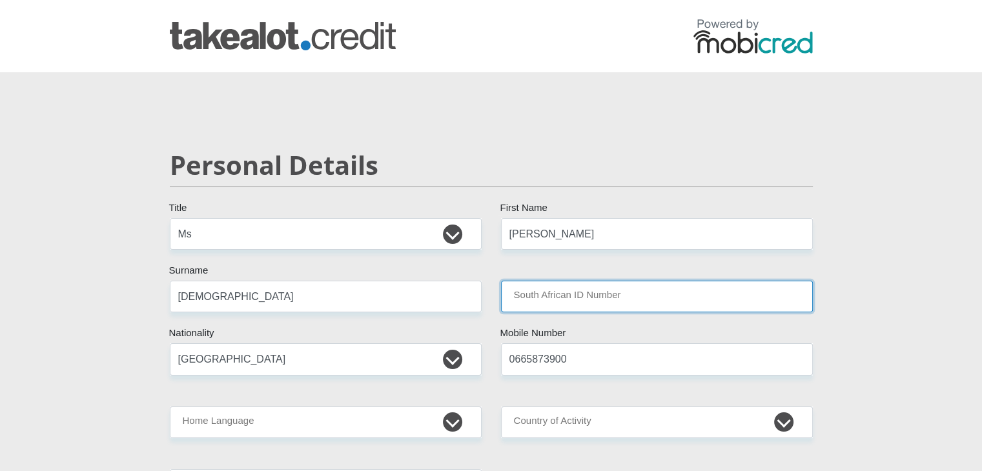
click at [658, 292] on input "South African ID Number" at bounding box center [657, 297] width 312 height 32
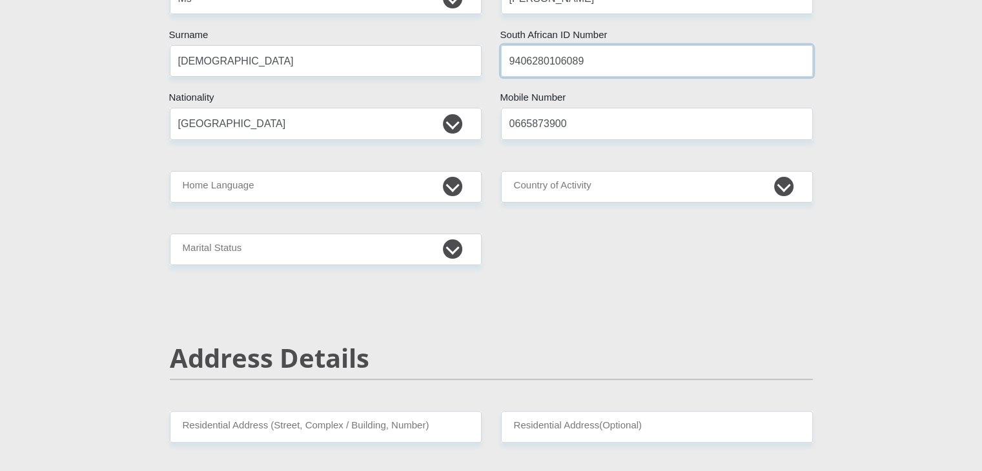
scroll to position [269, 0]
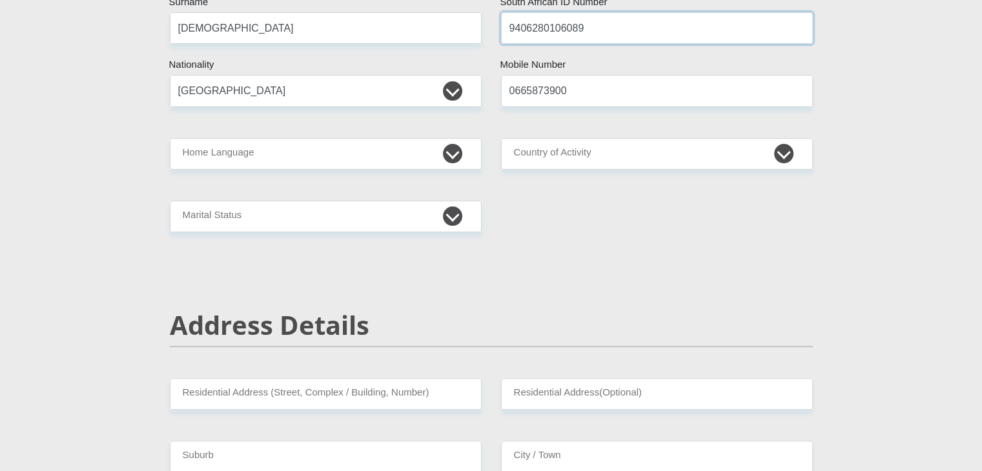
type input "9406280106089"
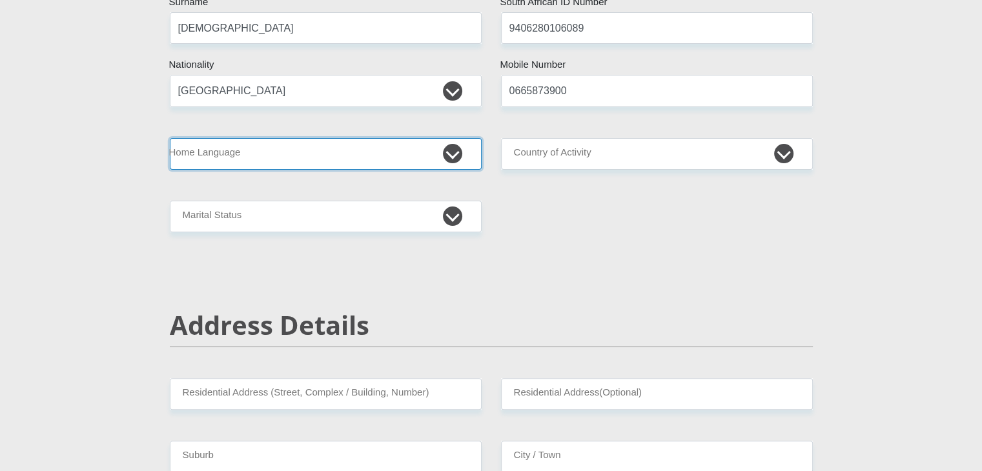
click at [368, 153] on select "Afrikaans English Sepedi South Ndebele Southern Sotho Swati Tsonga Tswana Venda…" at bounding box center [326, 154] width 312 height 32
select select "afr"
click at [170, 138] on select "Afrikaans English Sepedi South Ndebele Southern Sotho Swati Tsonga Tswana Venda…" at bounding box center [326, 154] width 312 height 32
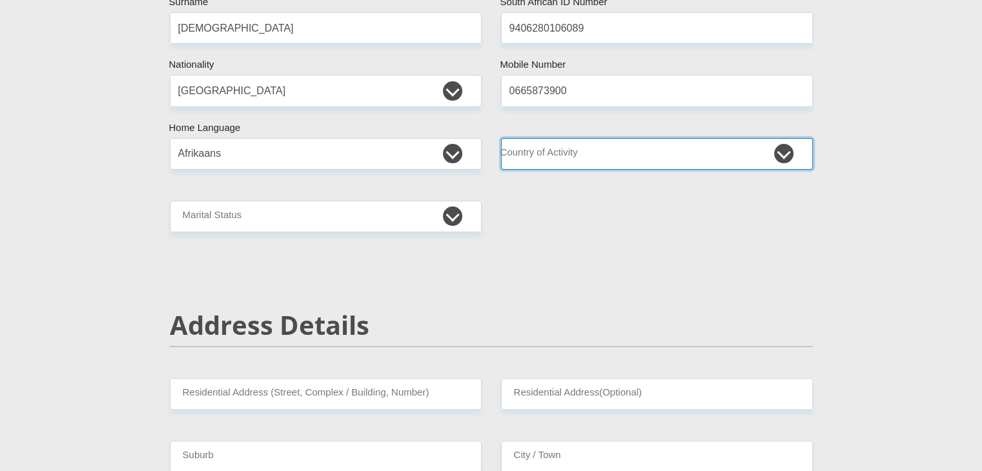
click at [646, 166] on select "[GEOGRAPHIC_DATA] [GEOGRAPHIC_DATA] [GEOGRAPHIC_DATA] [GEOGRAPHIC_DATA] [GEOGRA…" at bounding box center [657, 154] width 312 height 32
select select "ZAF"
click at [501, 138] on select "South Africa Afghanistan Aland Islands Albania Algeria America Samoa American V…" at bounding box center [657, 154] width 312 height 32
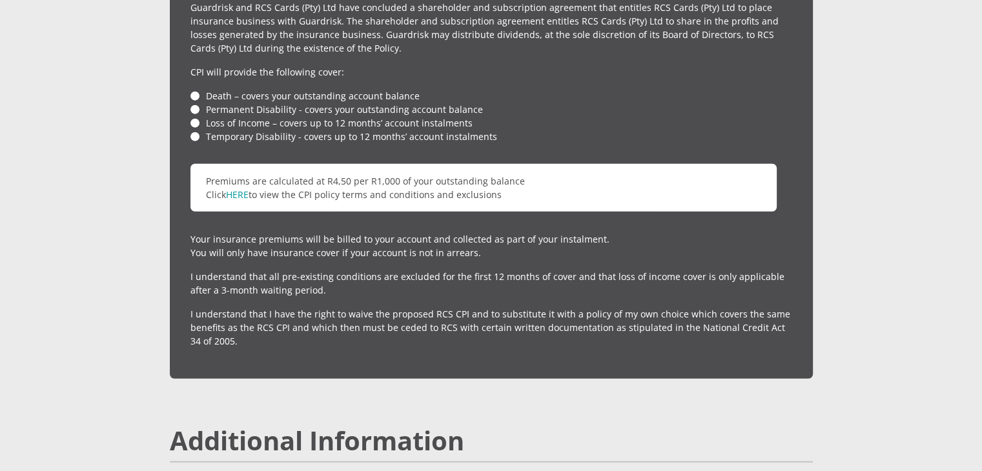
scroll to position [3354, 0]
